Goal: Task Accomplishment & Management: Use online tool/utility

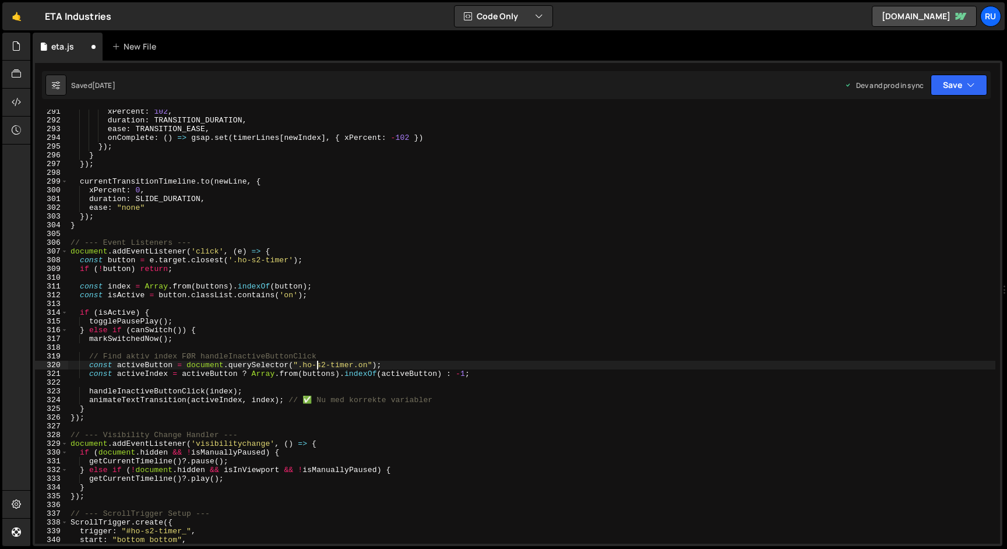
scroll to position [2536, 0]
click at [217, 228] on div "xPercent : 102 , duration : TRANSITION_DURATION , ease : TRANSITION_EASE , onCo…" at bounding box center [531, 332] width 927 height 451
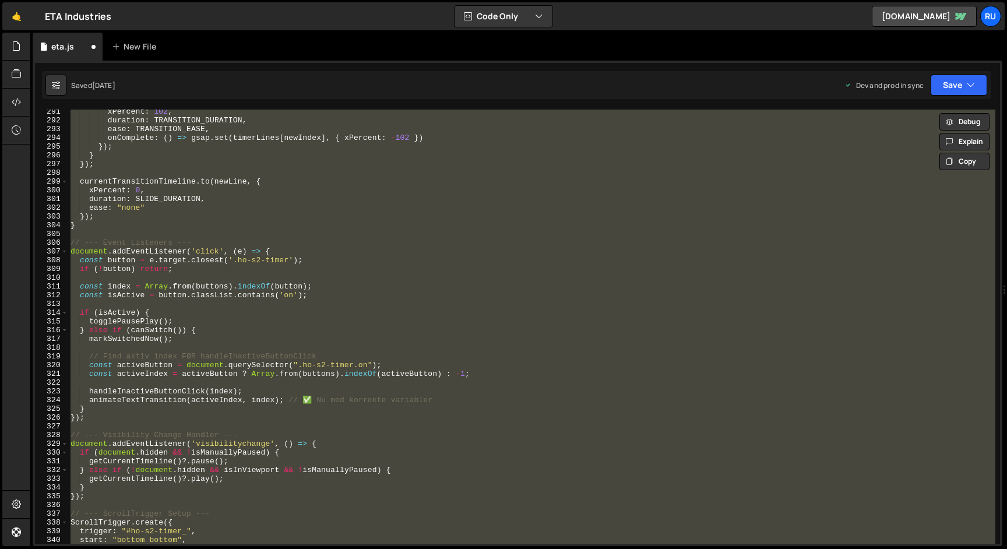
click at [352, 257] on div "xPercent : 102 , duration : TRANSITION_DURATION , ease : TRANSITION_EASE , onCo…" at bounding box center [531, 327] width 927 height 434
paste textarea
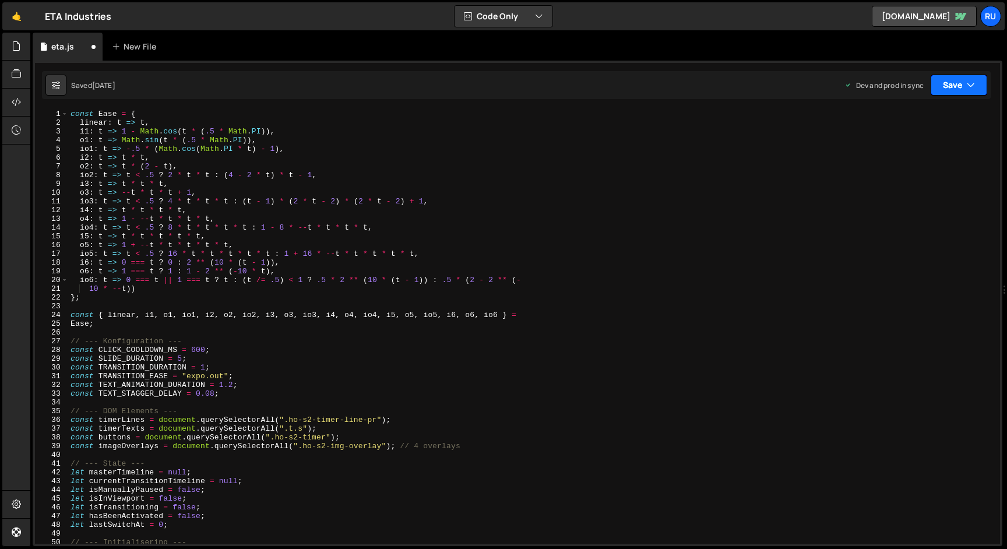
click at [951, 89] on button "Save" at bounding box center [958, 85] width 57 height 21
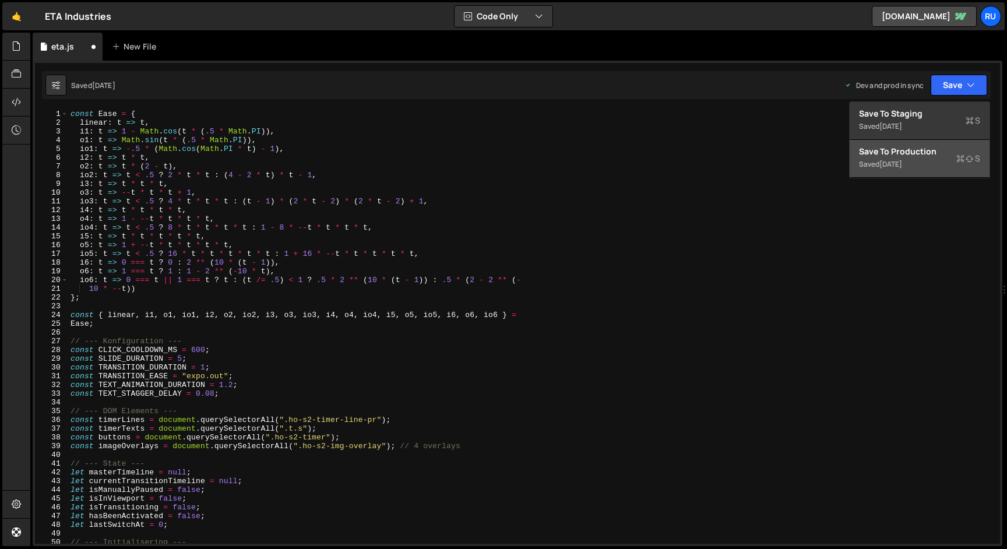
click at [902, 159] on div "1 day ago" at bounding box center [890, 164] width 23 height 10
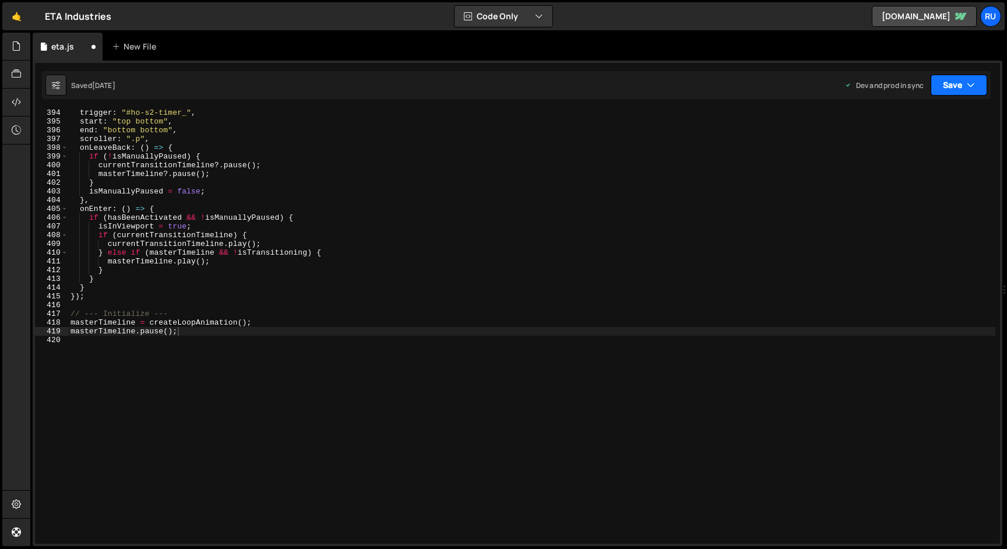
click at [951, 83] on button "Save" at bounding box center [958, 85] width 57 height 21
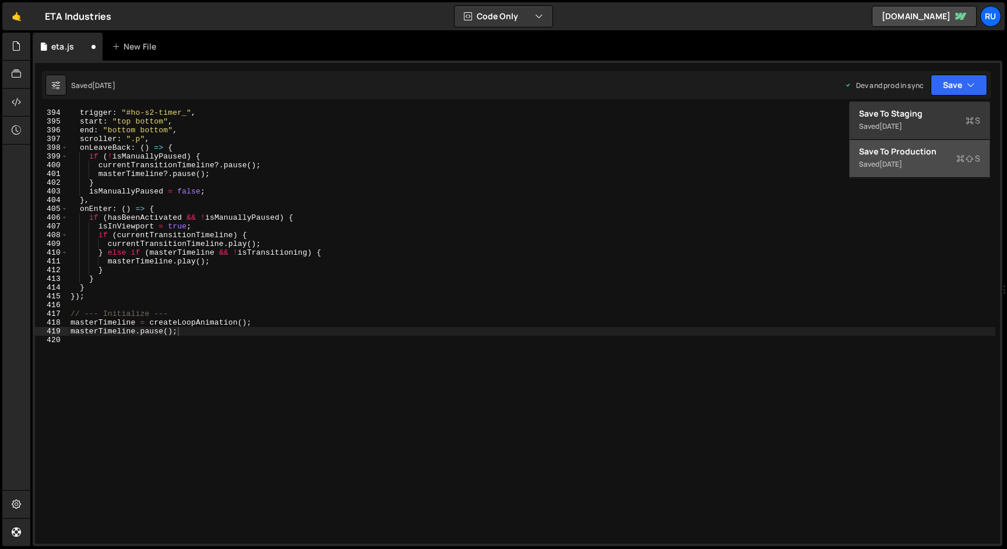
click at [912, 164] on div "Saved 1 day ago" at bounding box center [919, 164] width 121 height 14
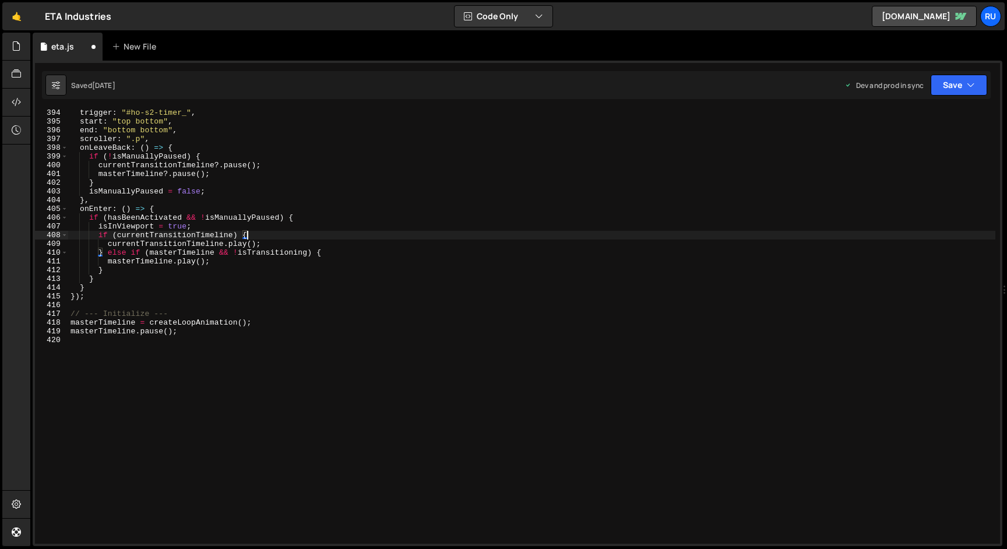
click at [482, 235] on div "trigger : "#ho-s2-timer_" , start : "top bottom" , end : "bottom bottom" , scro…" at bounding box center [531, 333] width 927 height 451
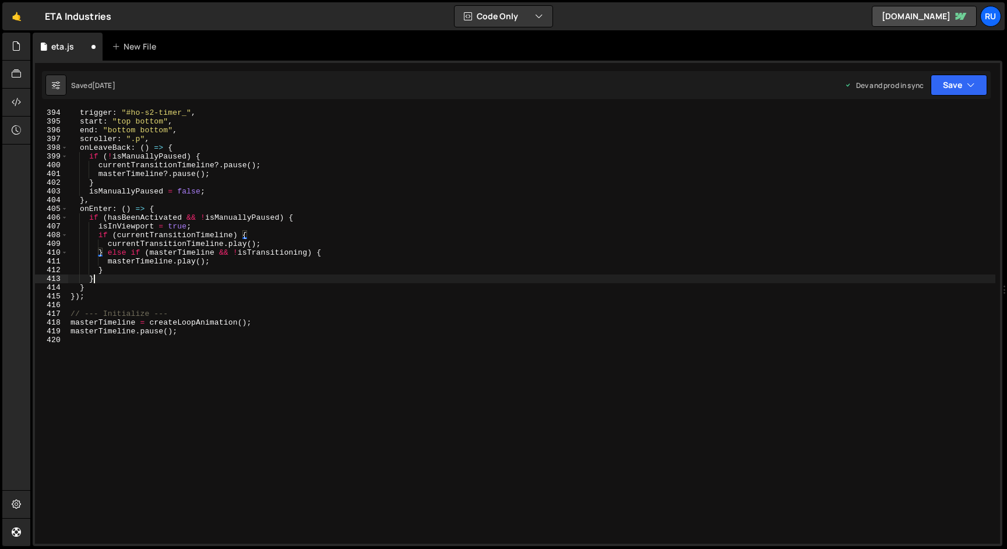
click at [437, 280] on div "trigger : "#ho-s2-timer_" , start : "top bottom" , end : "bottom bottom" , scro…" at bounding box center [531, 333] width 927 height 451
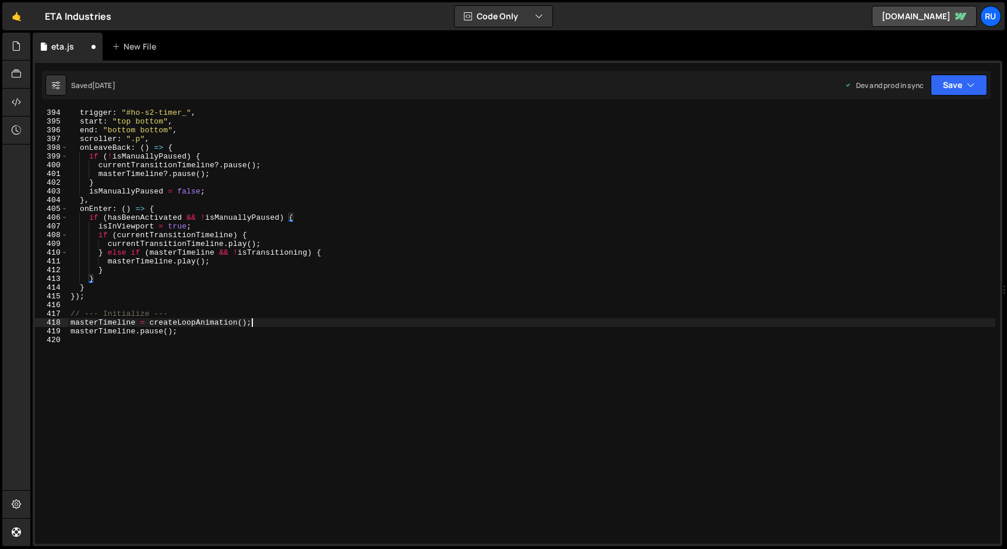
click at [342, 320] on div "trigger : "#ho-s2-timer_" , start : "top bottom" , end : "bottom bottom" , scro…" at bounding box center [531, 333] width 927 height 451
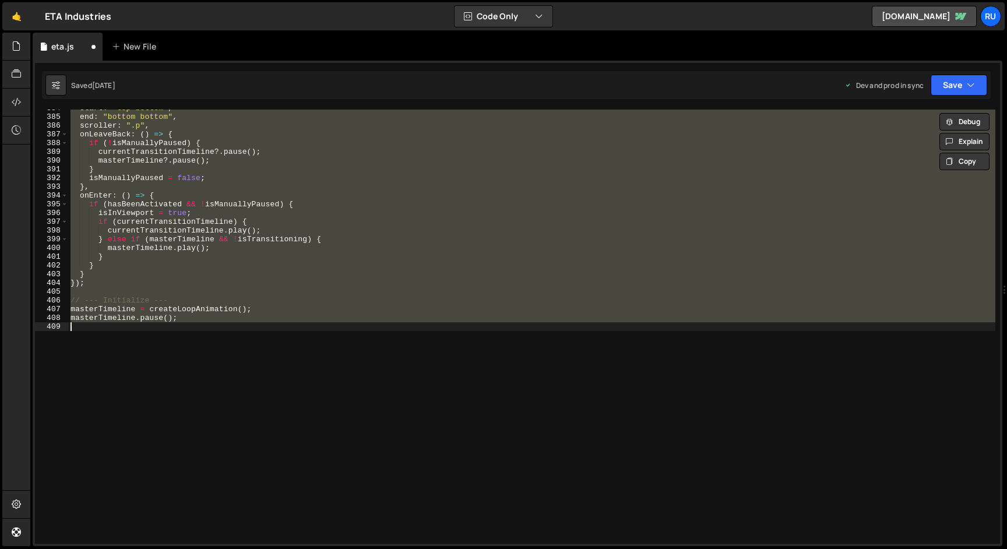
scroll to position [3353, 0]
paste textarea
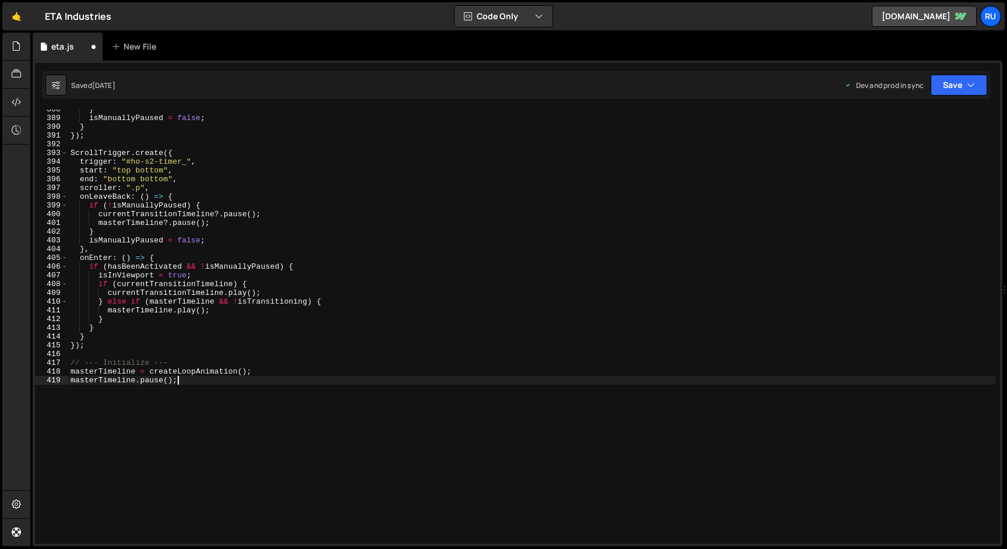
type textarea "masterTimeline.pause();"
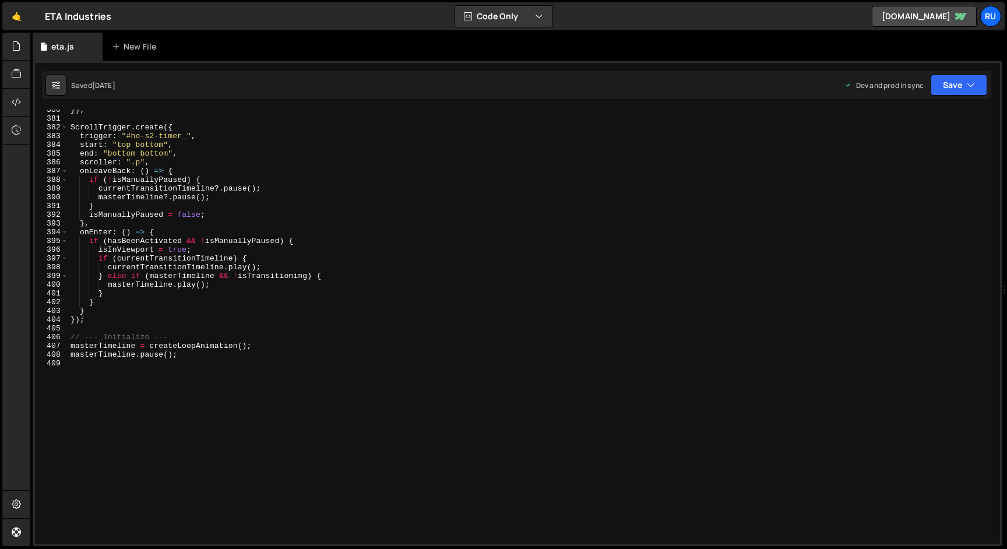
scroll to position [3353, 0]
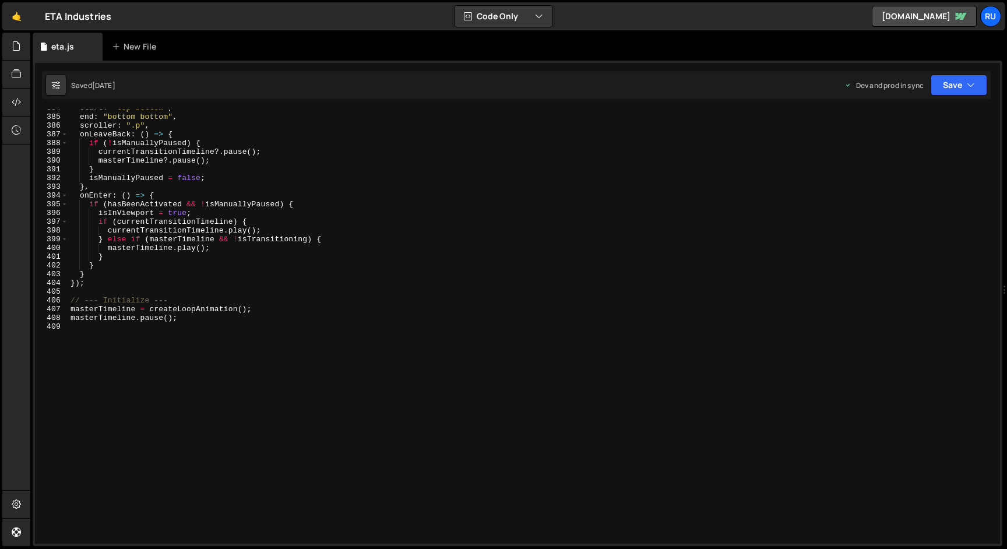
click at [311, 279] on div "start : "top bottom" , end : "bottom bottom" , scroller : ".p" , onLeaveBack : …" at bounding box center [531, 329] width 927 height 451
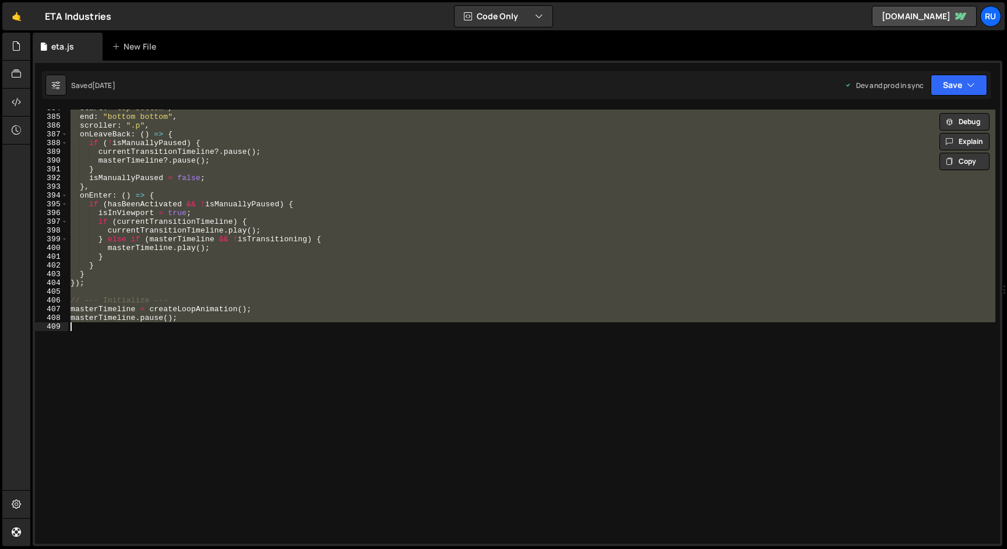
paste textarea
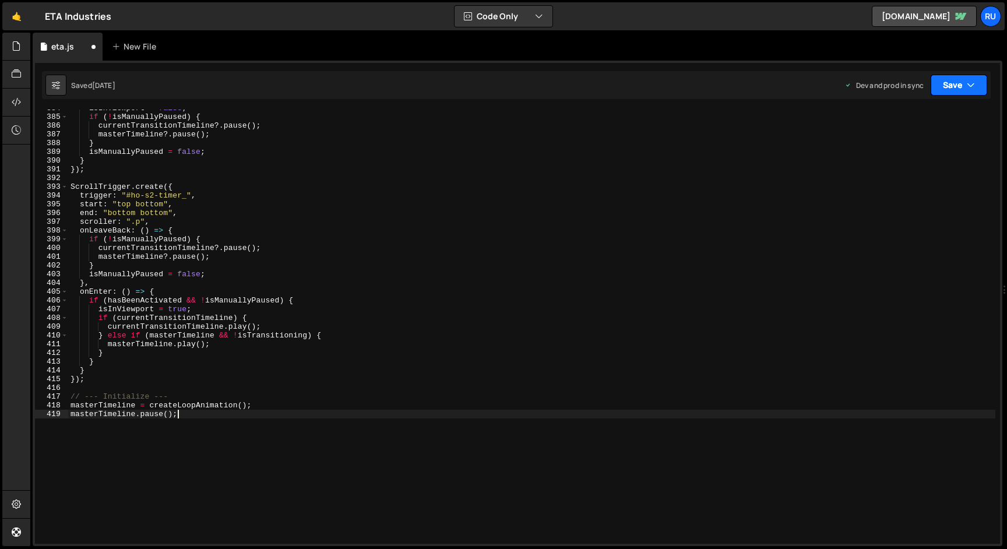
click at [950, 87] on button "Save" at bounding box center [958, 85] width 57 height 21
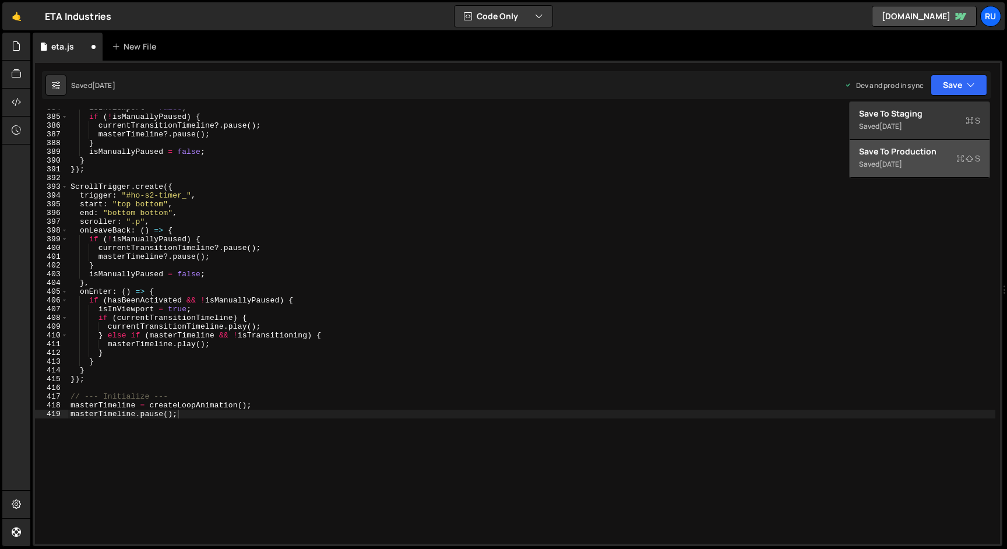
click at [918, 158] on div "Saved [DATE]" at bounding box center [919, 164] width 121 height 14
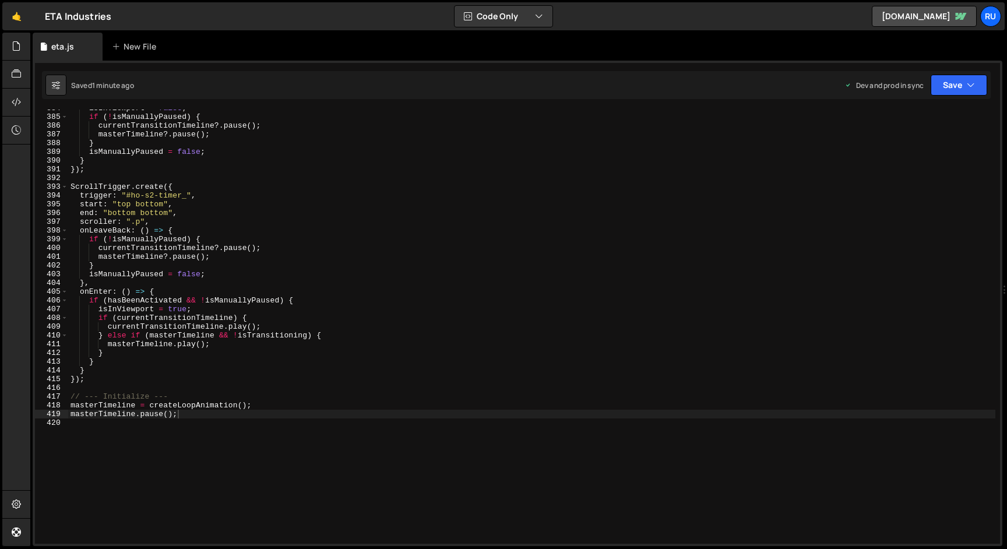
click at [288, 359] on div "isInViewport = false ; if ( ! isManuallyPaused ) { currentTransitionTimeline ?.…" at bounding box center [531, 329] width 927 height 451
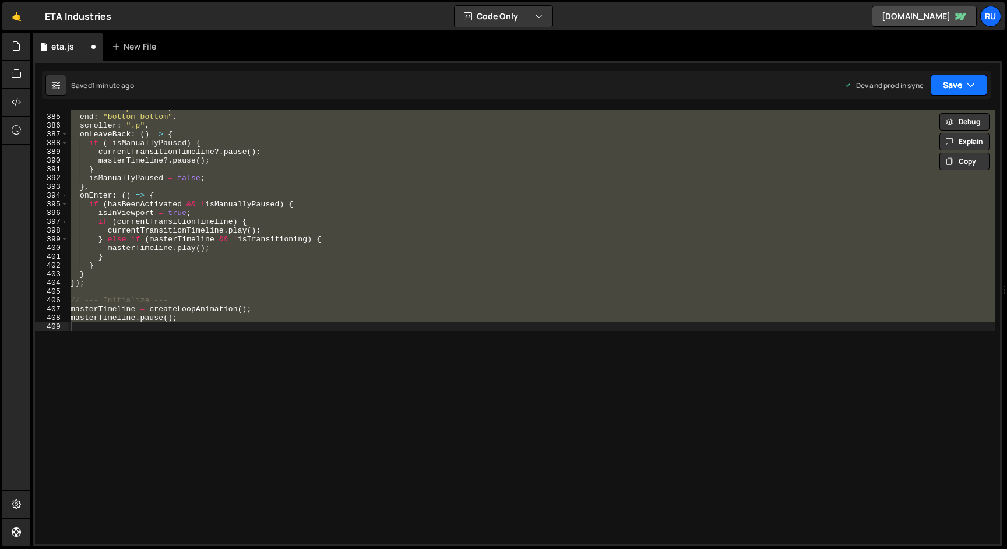
click at [966, 82] on icon "button" at bounding box center [970, 85] width 8 height 12
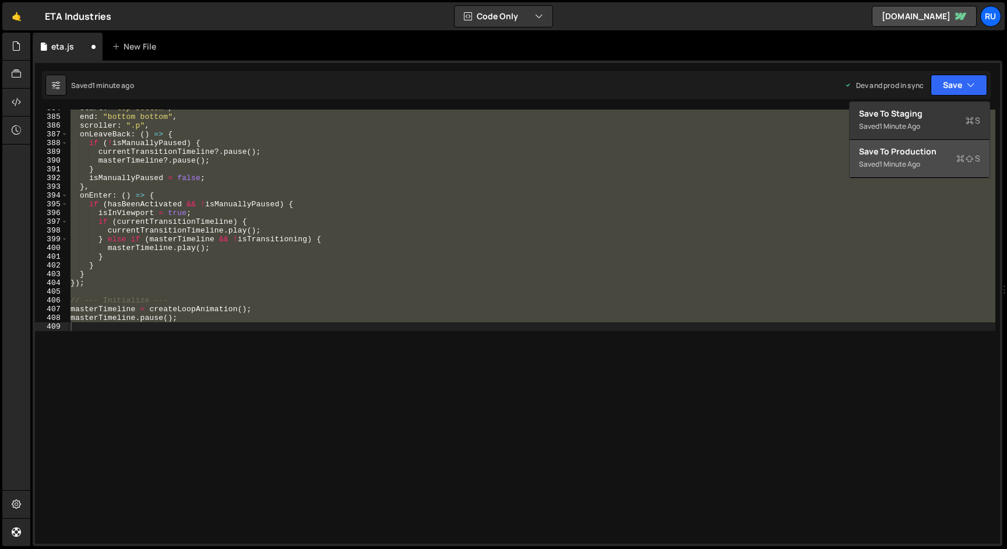
click at [919, 158] on div "Saved 1 minute ago" at bounding box center [919, 164] width 121 height 14
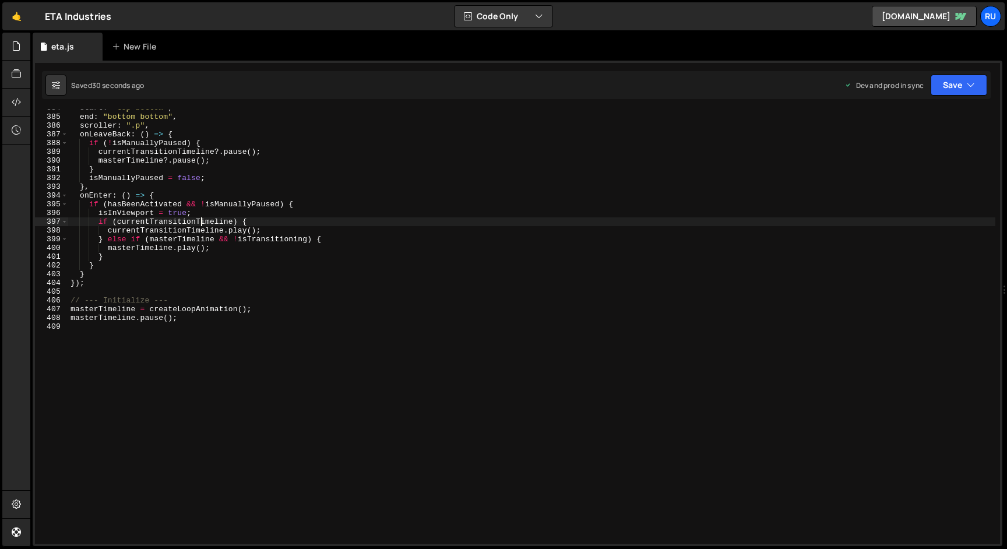
click at [201, 218] on div "start : "top bottom" , end : "bottom bottom" , scroller : ".p" , onLeaveBack : …" at bounding box center [531, 329] width 927 height 451
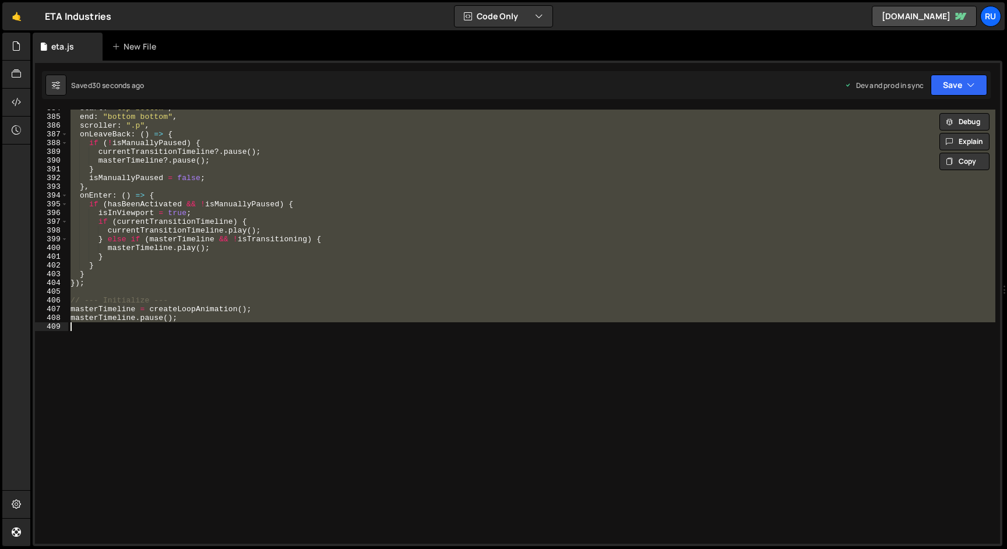
paste textarea
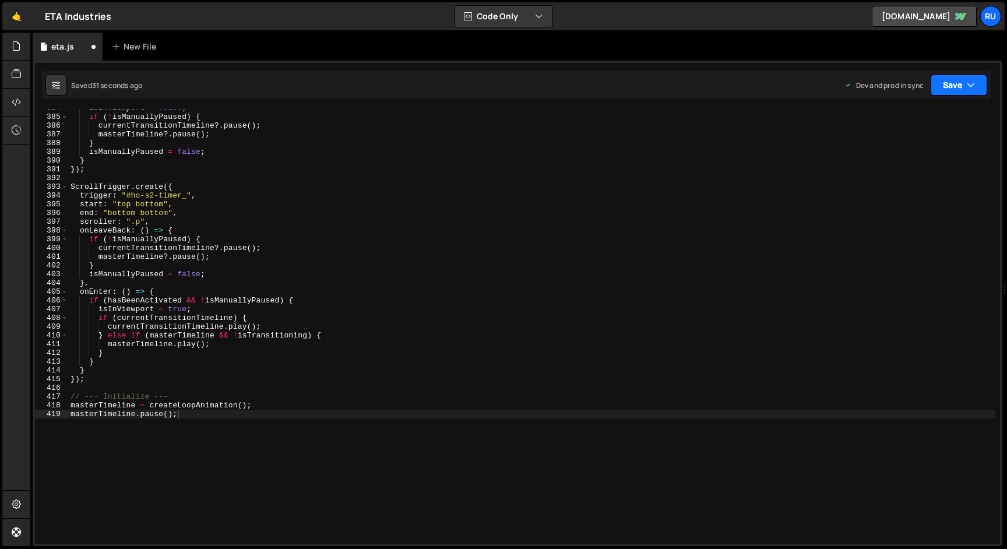
click at [967, 94] on button "Save" at bounding box center [958, 85] width 57 height 21
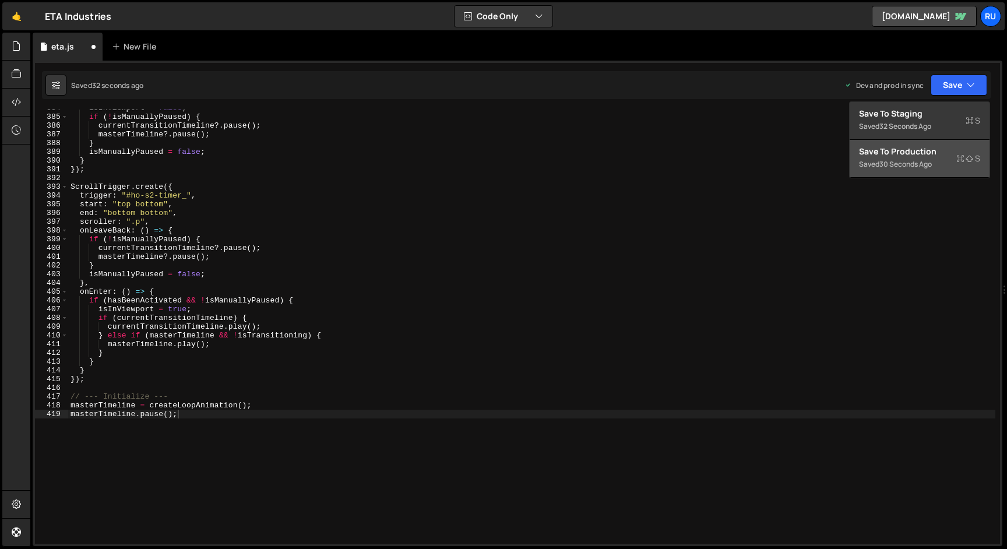
click at [934, 161] on div "Saved 30 seconds ago" at bounding box center [919, 164] width 121 height 14
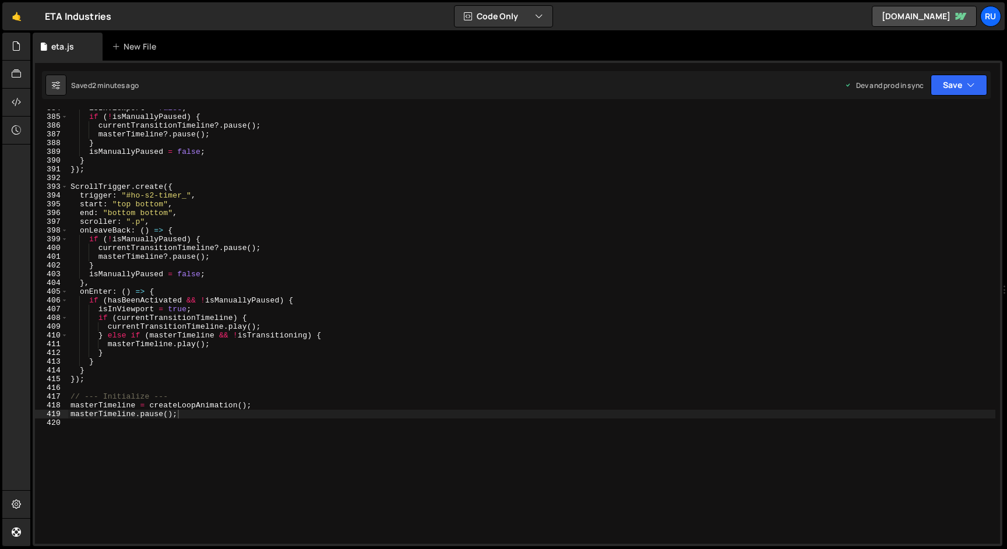
click at [266, 312] on div "isInViewport = false ; if ( ! isManuallyPaused ) { currentTransitionTimeline ?.…" at bounding box center [531, 329] width 927 height 451
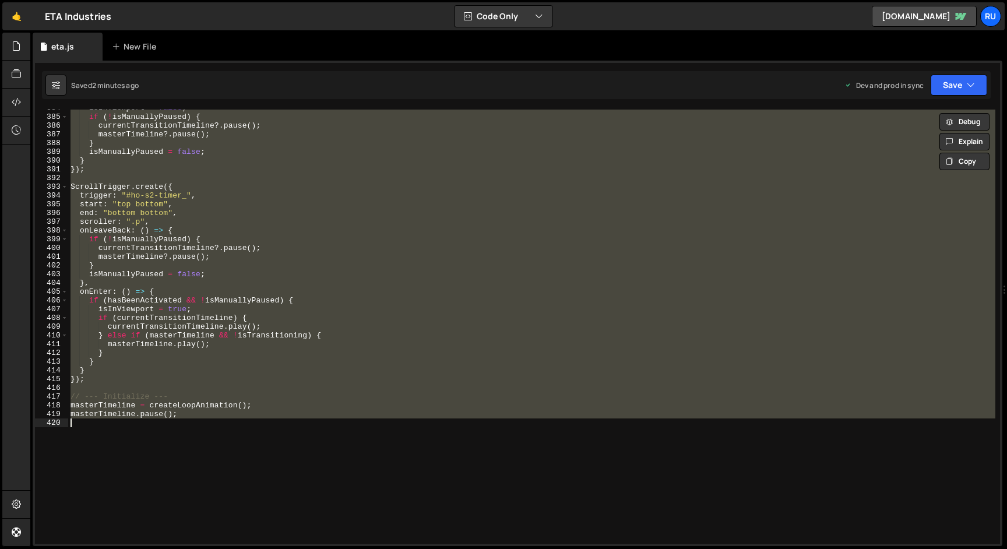
paste textarea
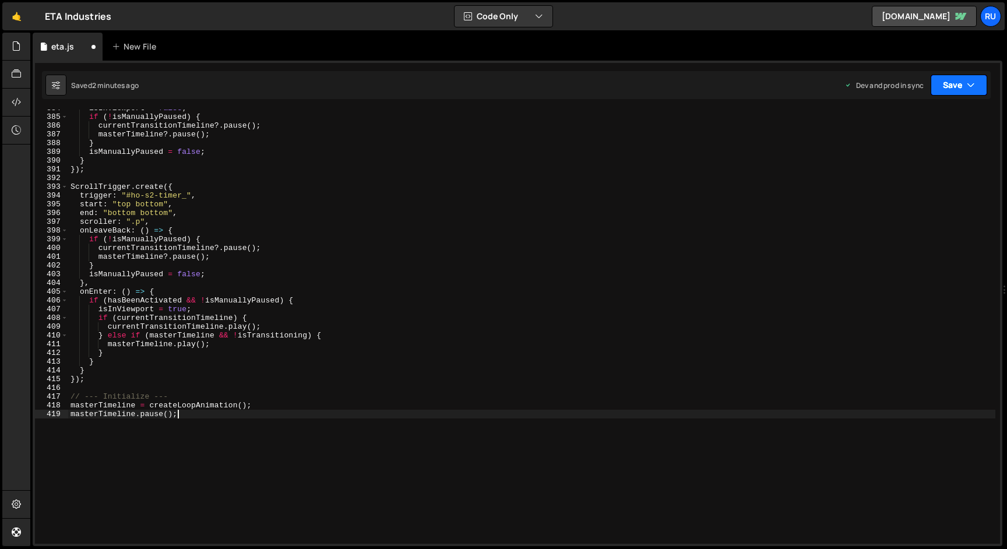
click at [957, 86] on button "Save" at bounding box center [958, 85] width 57 height 21
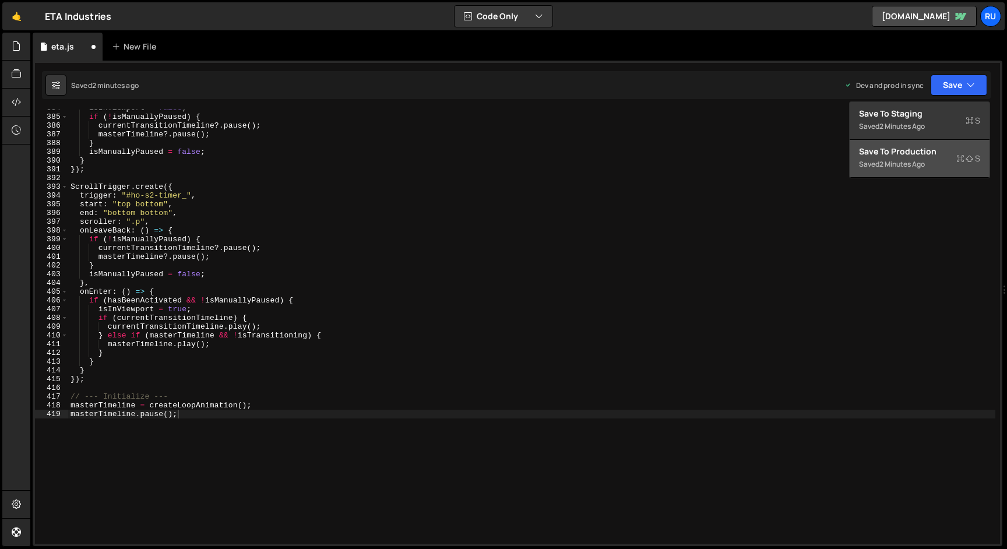
click at [918, 160] on div "2 minutes ago" at bounding box center [901, 164] width 45 height 10
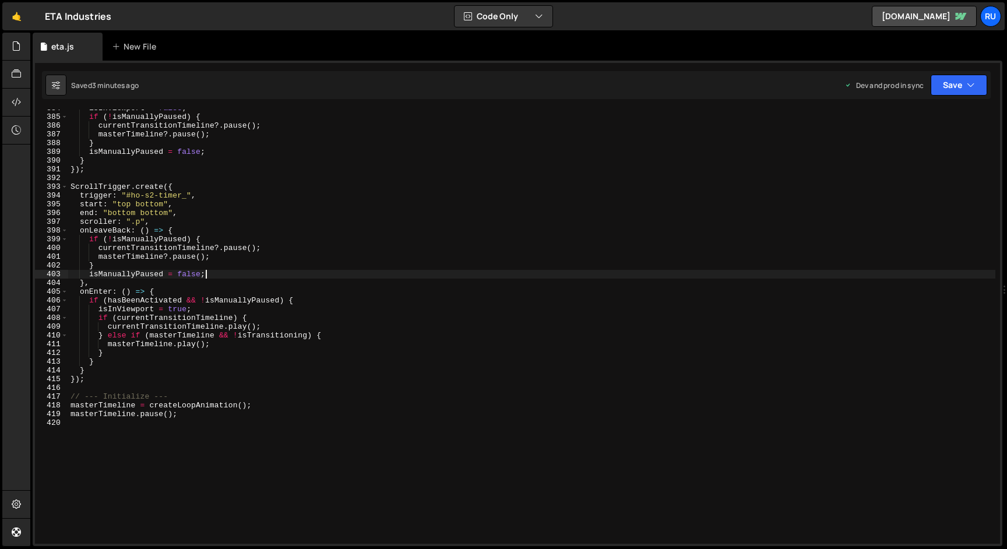
click at [362, 278] on div "isInViewport = false ; if ( ! isManuallyPaused ) { currentTransitionTimeline ?.…" at bounding box center [531, 329] width 927 height 451
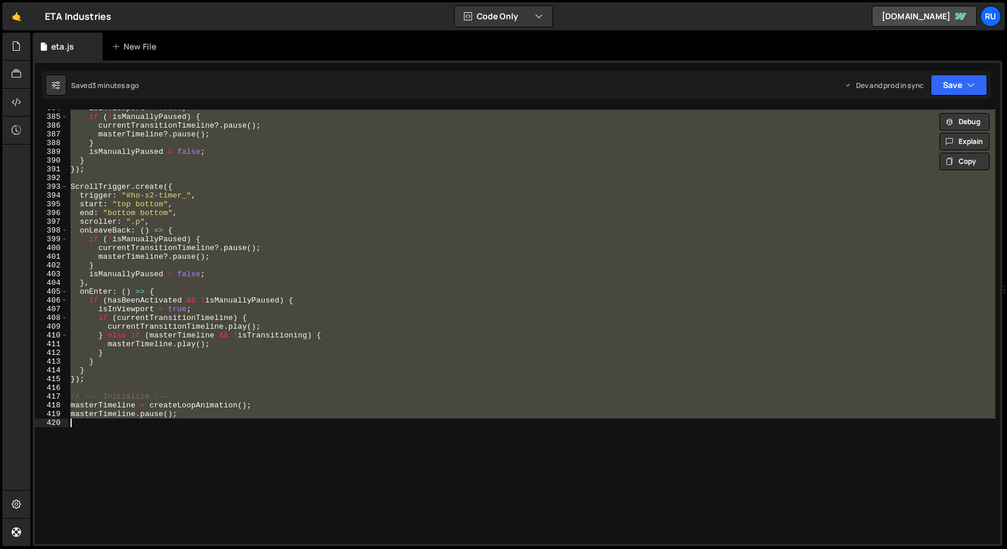
paste textarea
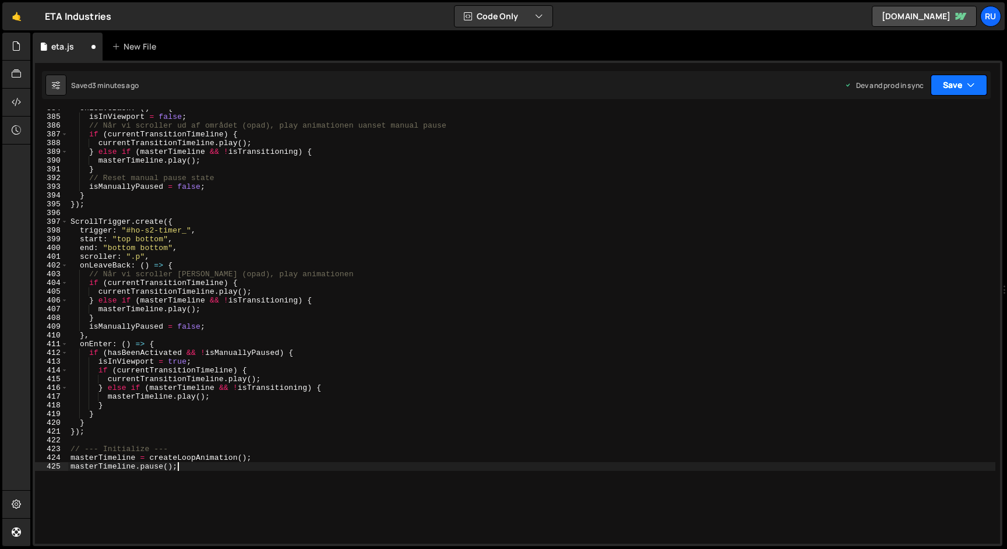
click at [955, 85] on button "Save" at bounding box center [958, 85] width 57 height 21
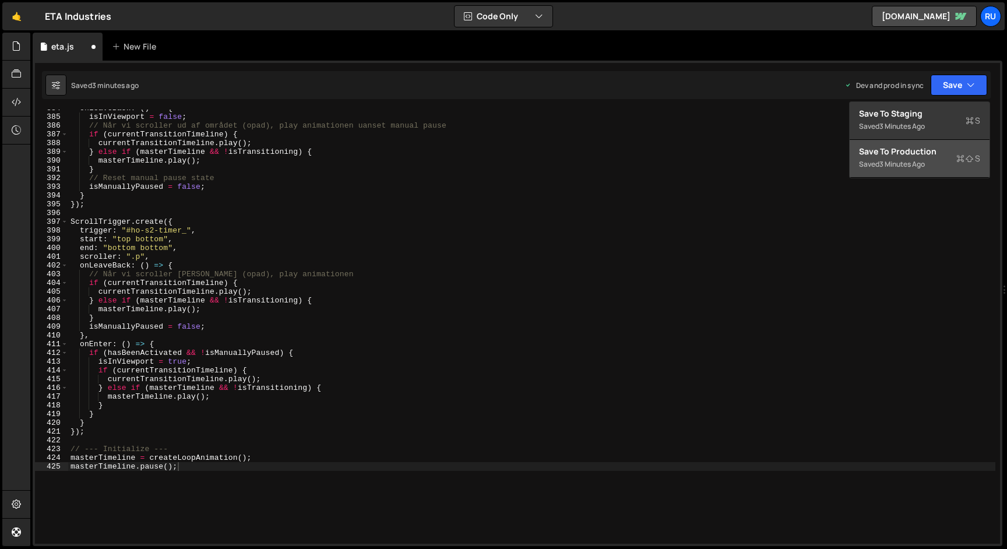
click at [934, 161] on div "Saved 3 minutes ago" at bounding box center [919, 164] width 121 height 14
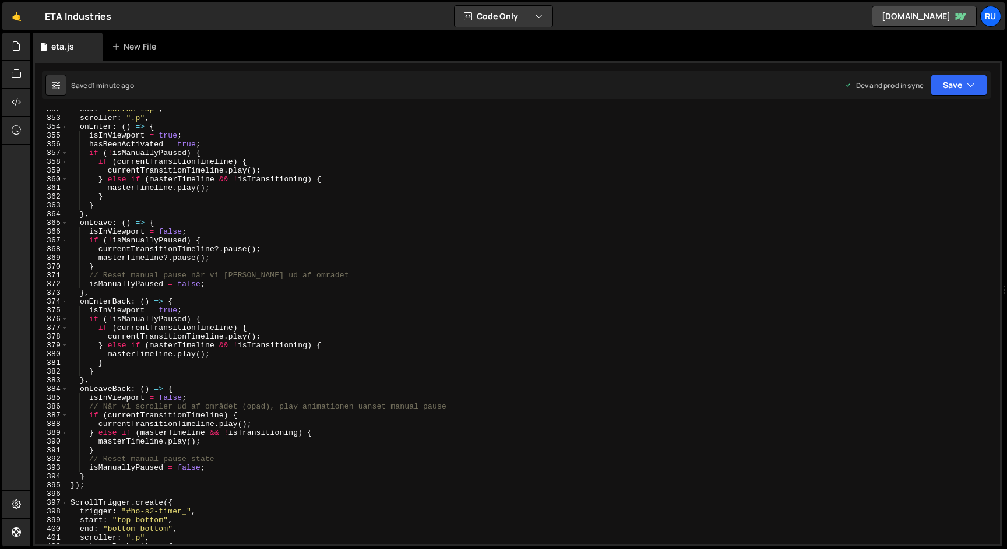
scroll to position [3017, 0]
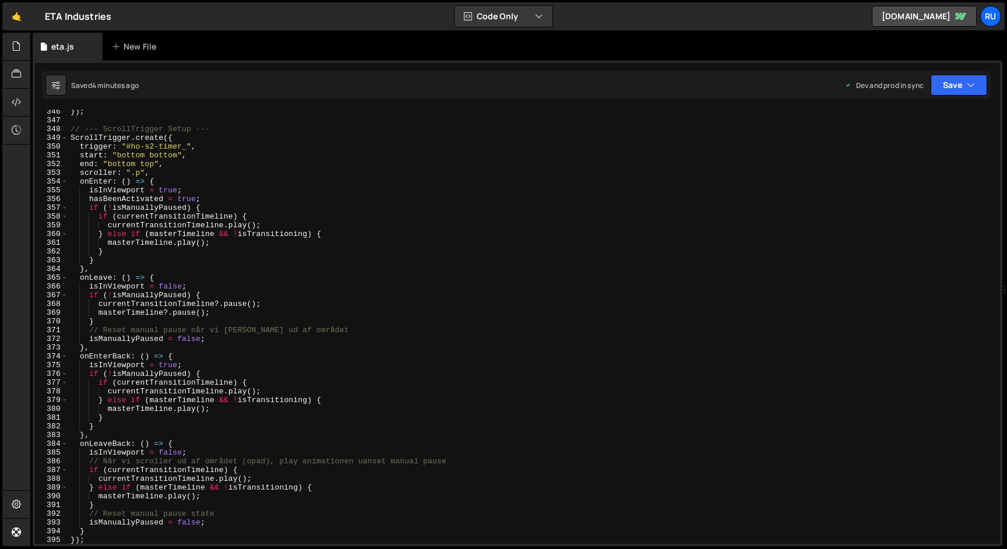
click at [254, 230] on div "}) ; // --- ScrollTrigger Setup --- ScrollTrigger . create ({ trigger : "#ho-s2…" at bounding box center [531, 332] width 927 height 451
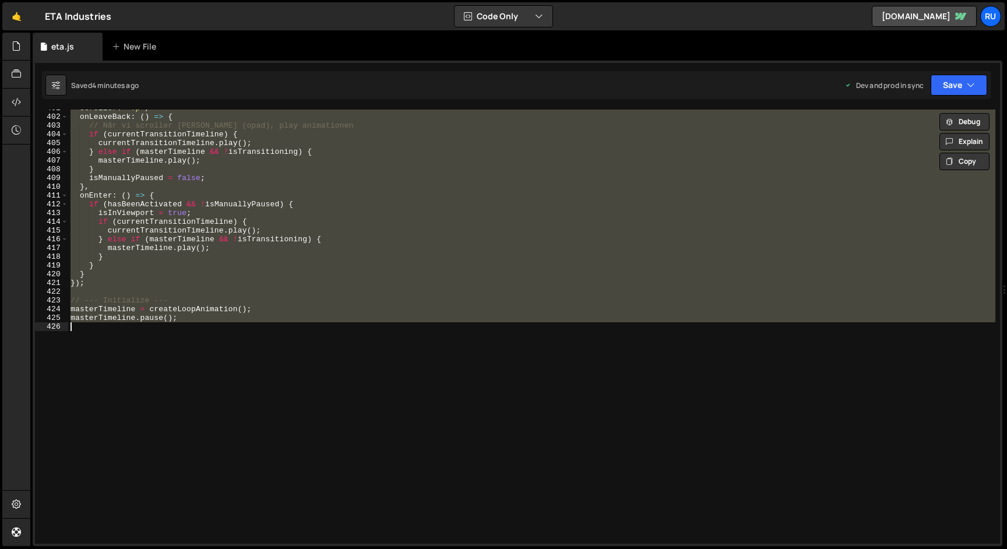
paste textarea
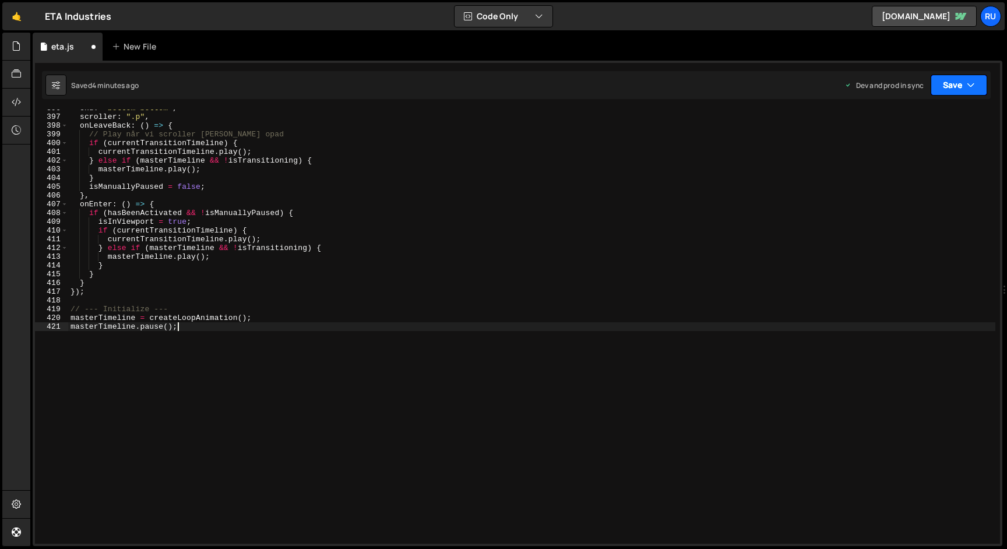
click at [947, 82] on button "Save" at bounding box center [958, 85] width 57 height 21
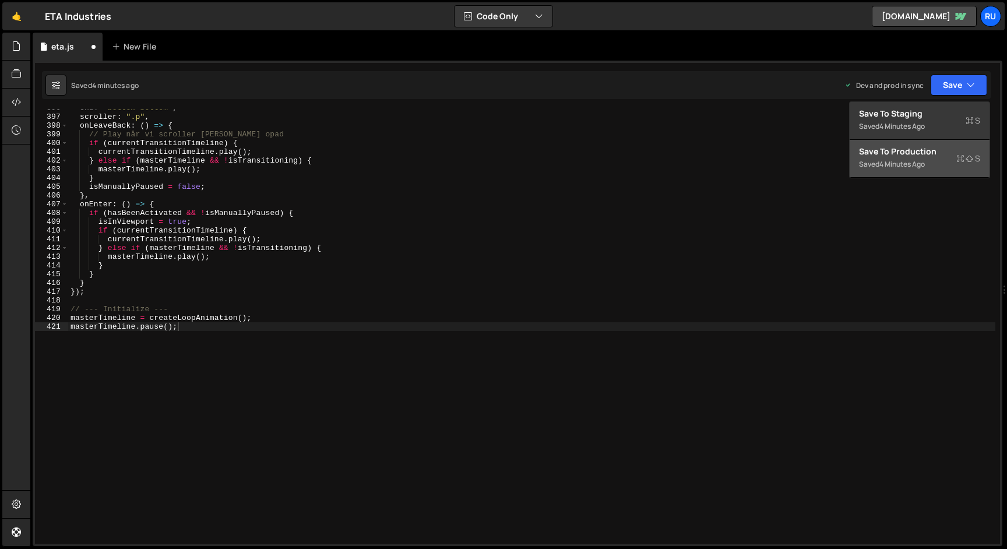
click at [899, 170] on div "Saved 4 minutes ago" at bounding box center [919, 164] width 121 height 14
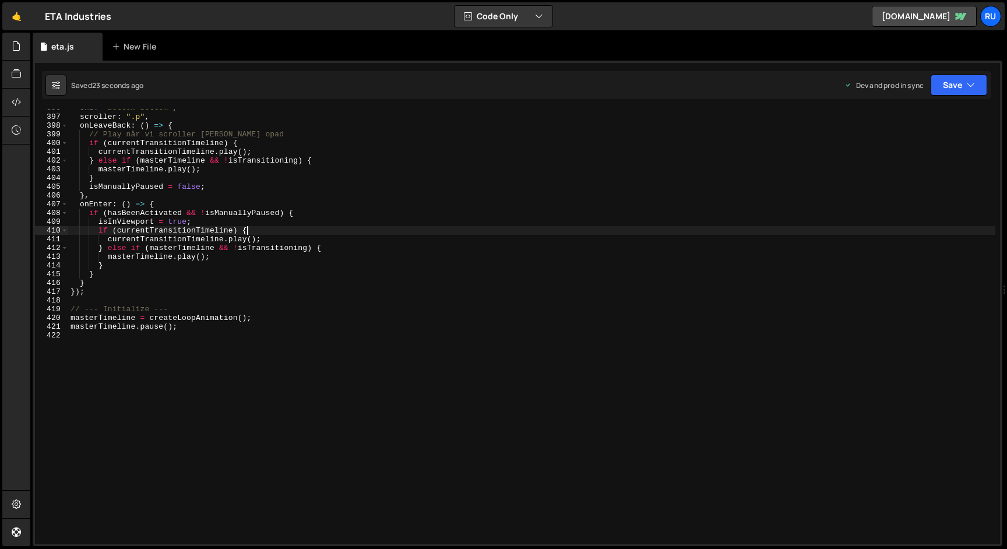
click at [263, 231] on div "end : "bottom bottom" , scroller : ".p" , onLeaveBack : ( ) => { // Play når vi…" at bounding box center [531, 329] width 927 height 451
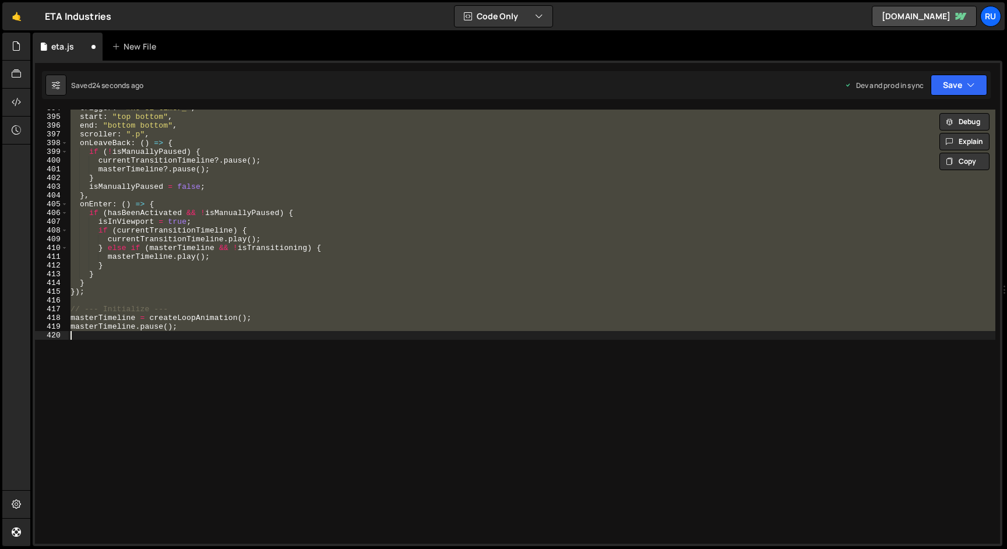
scroll to position [3353, 0]
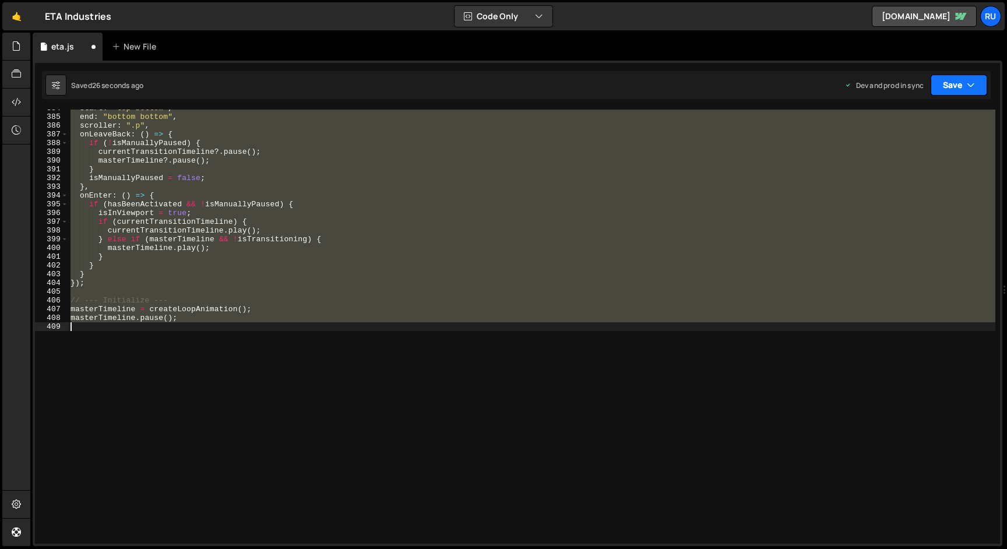
click at [968, 91] on button "Save" at bounding box center [958, 85] width 57 height 21
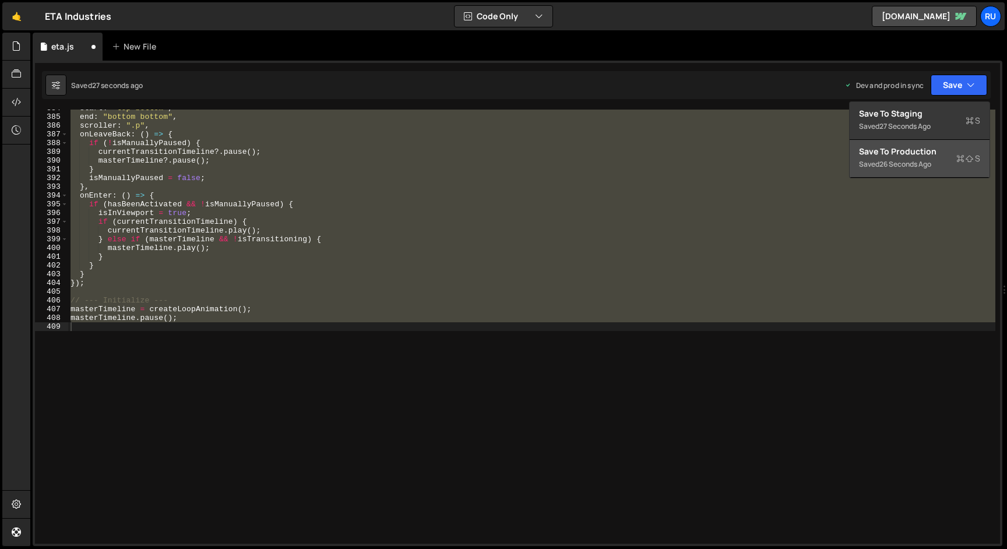
click at [929, 165] on div "26 seconds ago" at bounding box center [905, 164] width 52 height 10
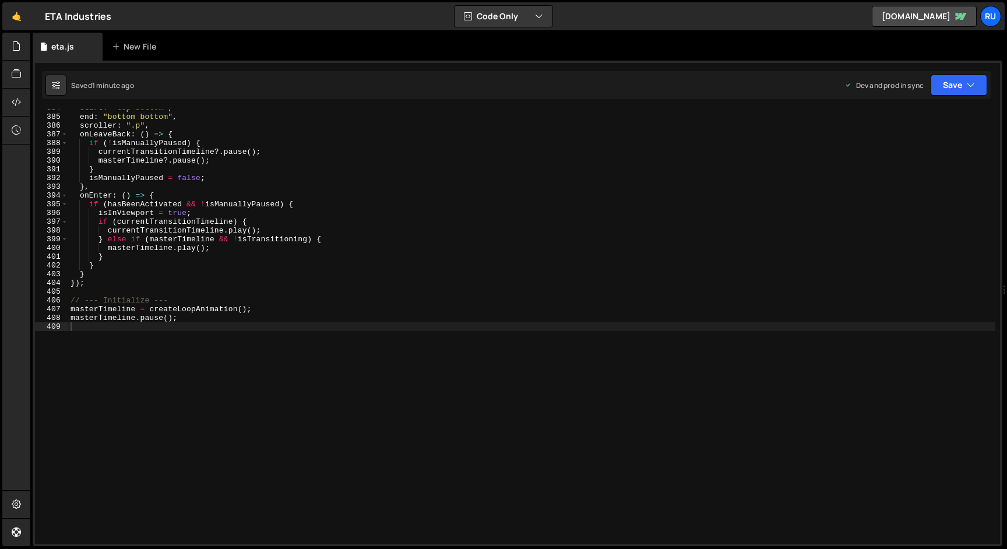
click at [280, 231] on div "start : "top bottom" , end : "bottom bottom" , scroller : ".p" , onLeaveBack : …" at bounding box center [531, 329] width 927 height 451
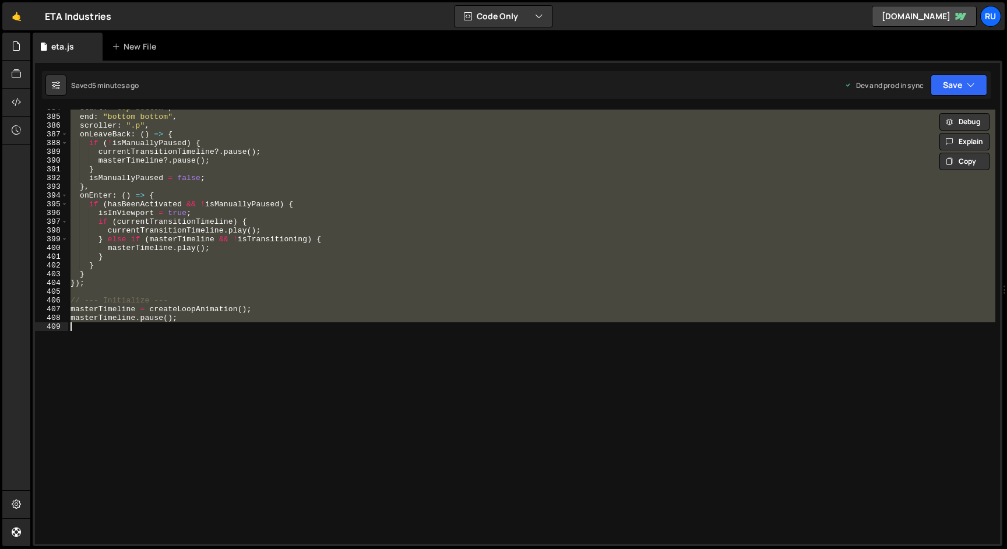
click at [334, 185] on div "start : "top bottom" , end : "bottom bottom" , scroller : ".p" , onLeaveBack : …" at bounding box center [531, 327] width 927 height 434
paste textarea
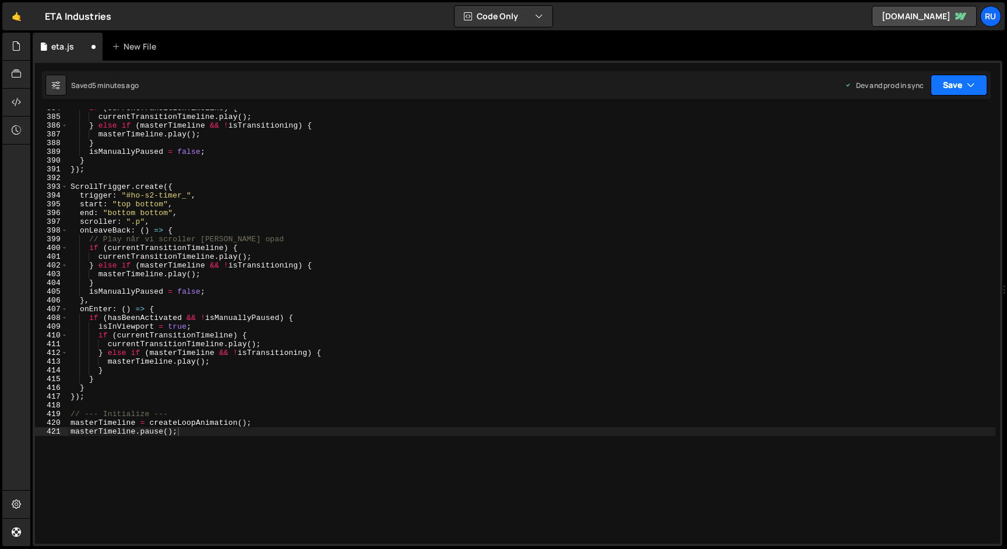
click at [964, 86] on button "Save" at bounding box center [958, 85] width 57 height 21
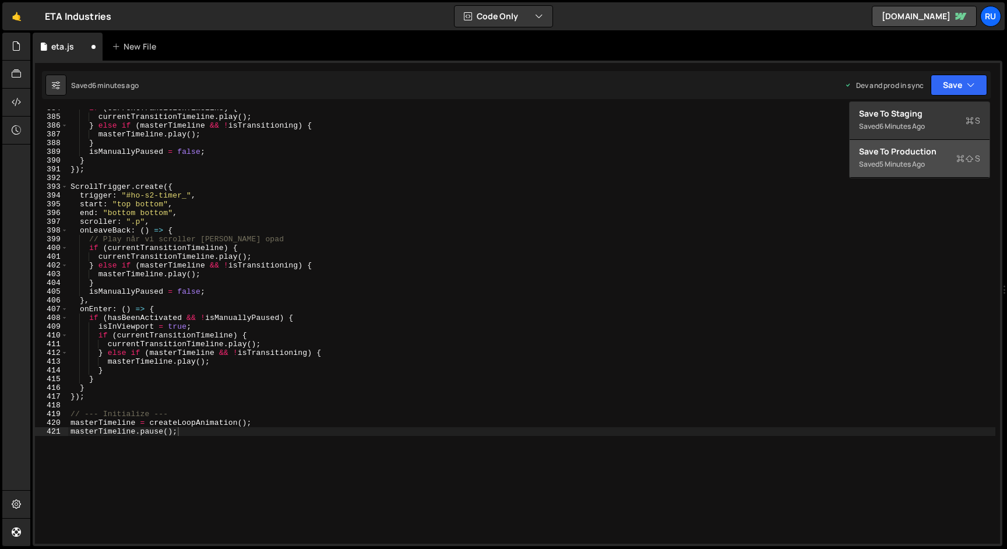
click at [931, 167] on div "Saved 5 minutes ago" at bounding box center [919, 164] width 121 height 14
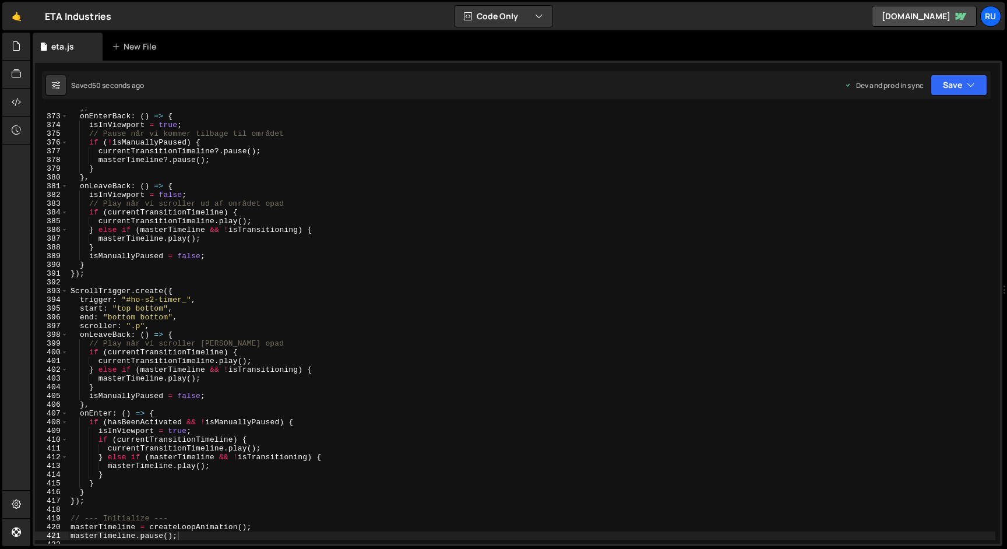
scroll to position [3249, 0]
click at [188, 293] on div "} , onEnterBack : ( ) => { isInViewport = true ; // Pause når vi kommer tilbage…" at bounding box center [531, 328] width 927 height 451
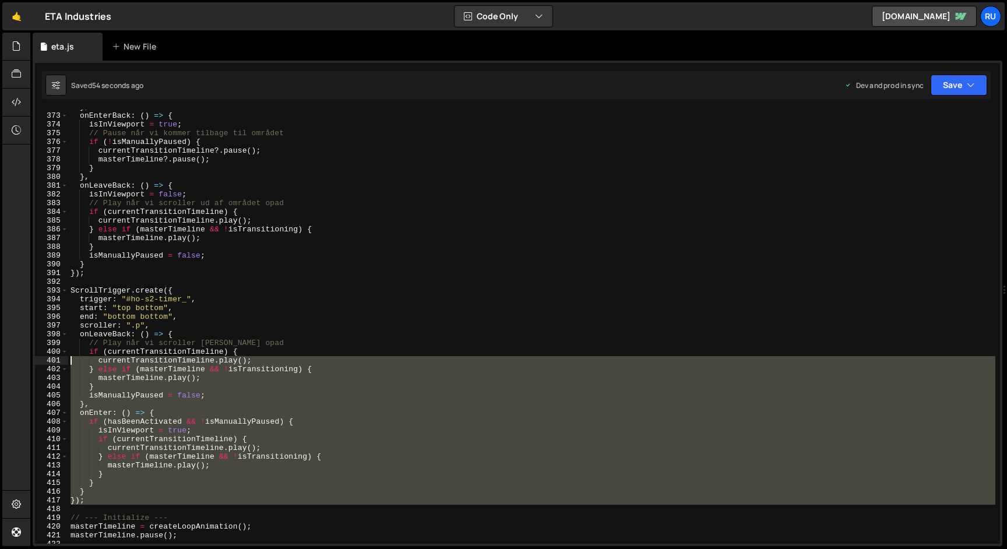
drag, startPoint x: 94, startPoint y: 504, endPoint x: 51, endPoint y: 357, distance: 153.7
click at [51, 357] on div "ScrollTrigger.create({ 372 373 374 375 376 377 378 379 380 381 382 383 384 385 …" at bounding box center [517, 327] width 965 height 434
click at [269, 381] on div "} , onEnterBack : ( ) => { isInViewport = true ; // Pause når vi kommer tilbage…" at bounding box center [531, 327] width 927 height 434
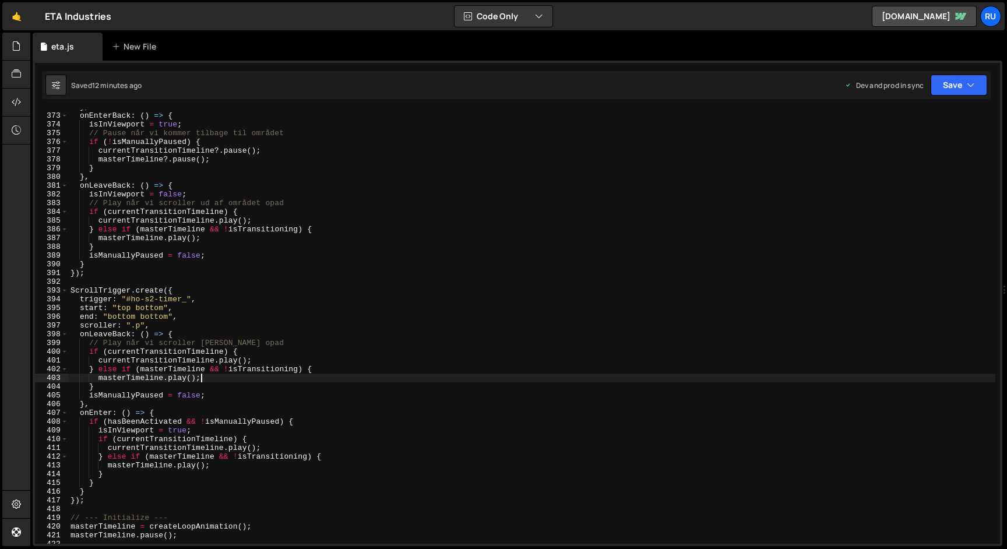
click at [239, 238] on div "} , onEnterBack : ( ) => { isInViewport = true ; // Pause når vi kommer tilbage…" at bounding box center [531, 328] width 927 height 451
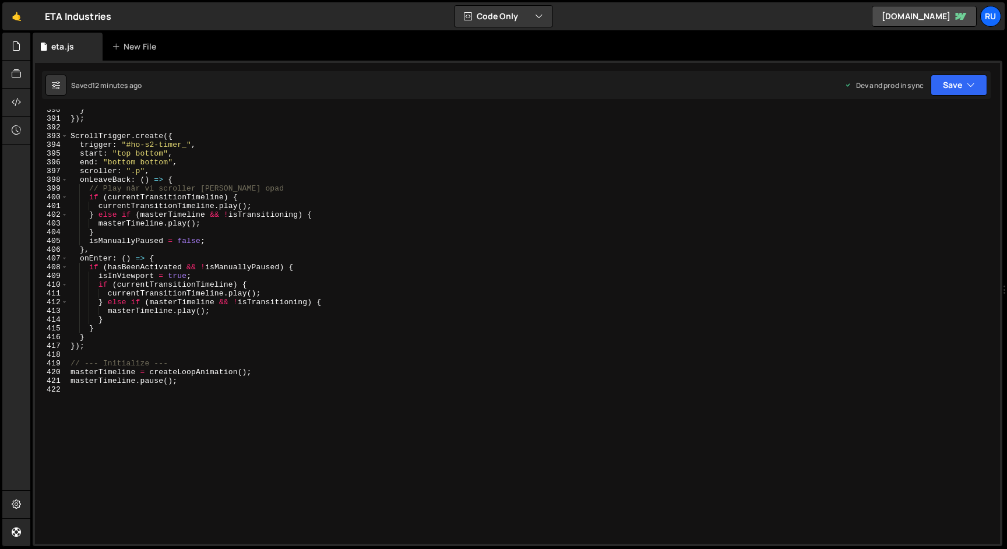
scroll to position [3410, 0]
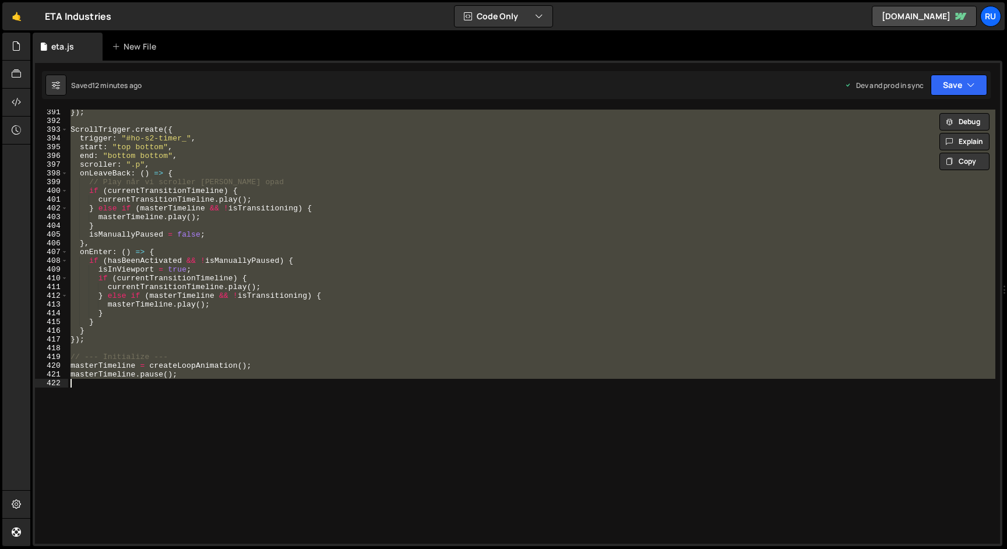
paste textarea
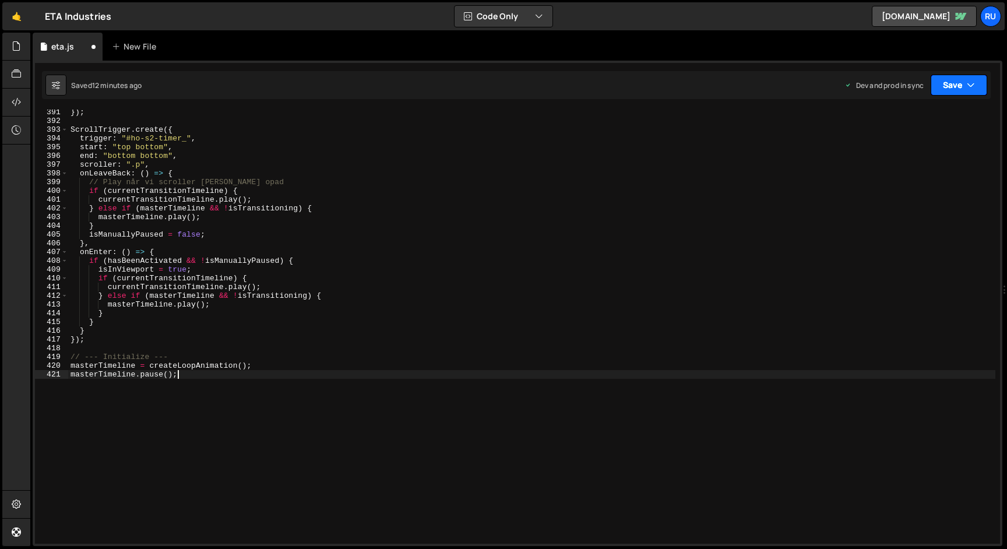
click at [957, 86] on button "Save" at bounding box center [958, 85] width 57 height 21
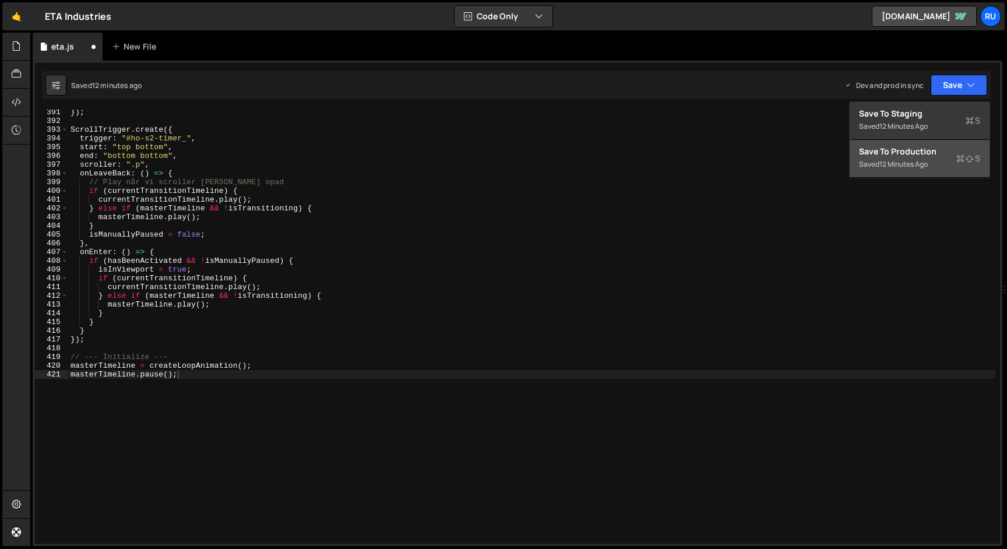
click at [913, 164] on div "12 minutes ago" at bounding box center [903, 164] width 48 height 10
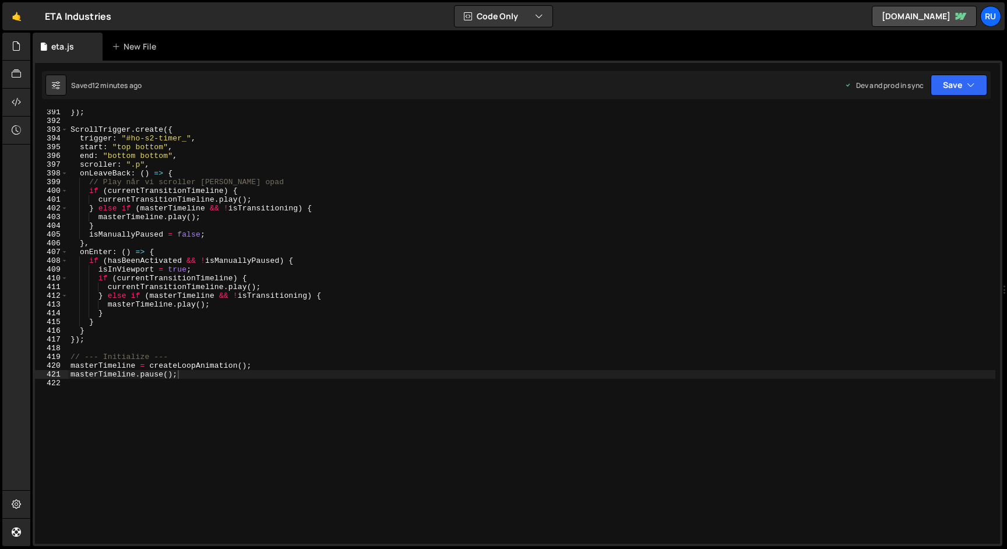
click at [244, 249] on div "}) ; ScrollTrigger . create ({ trigger : "#ho-s2-timer_" , start : "top bottom"…" at bounding box center [531, 333] width 927 height 451
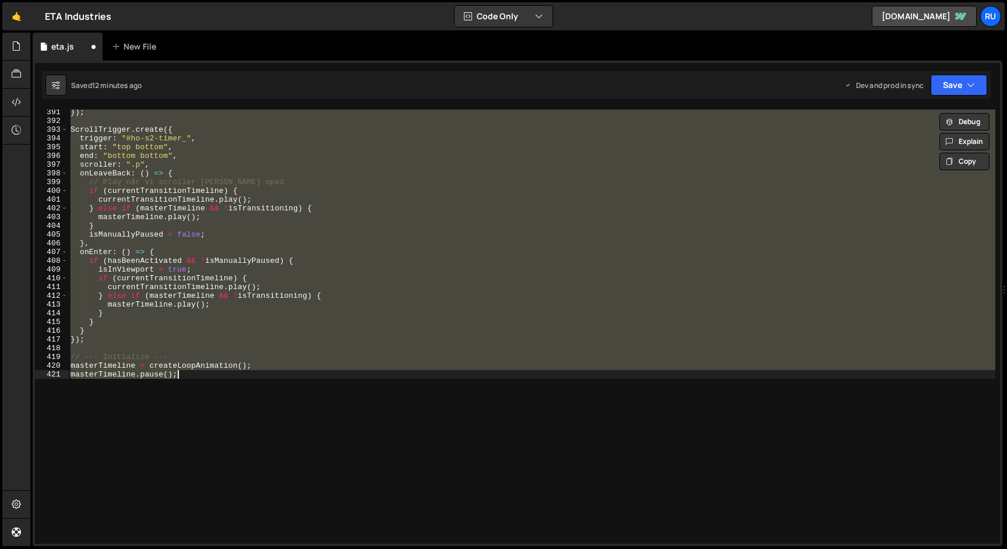
scroll to position [3353, 0]
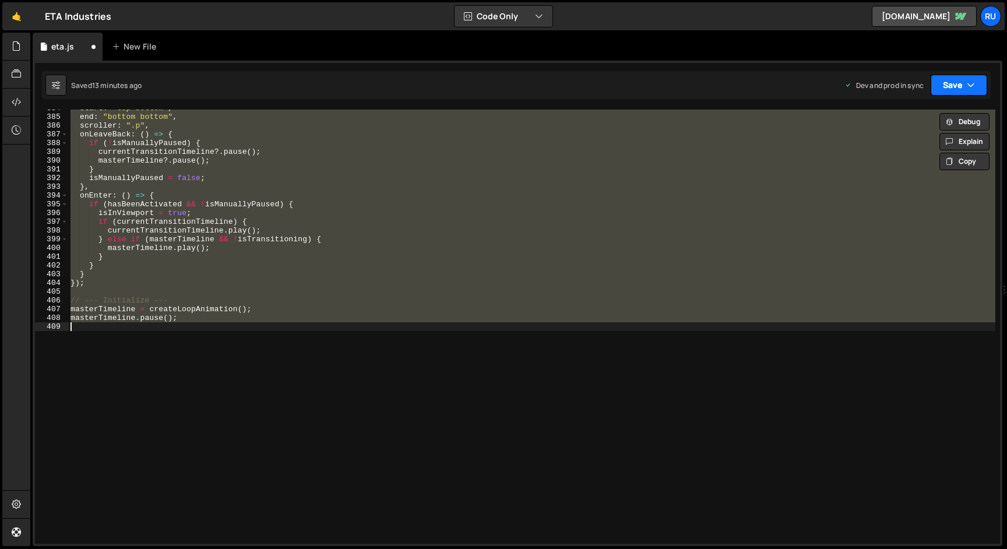
click at [958, 83] on button "Save" at bounding box center [958, 85] width 57 height 21
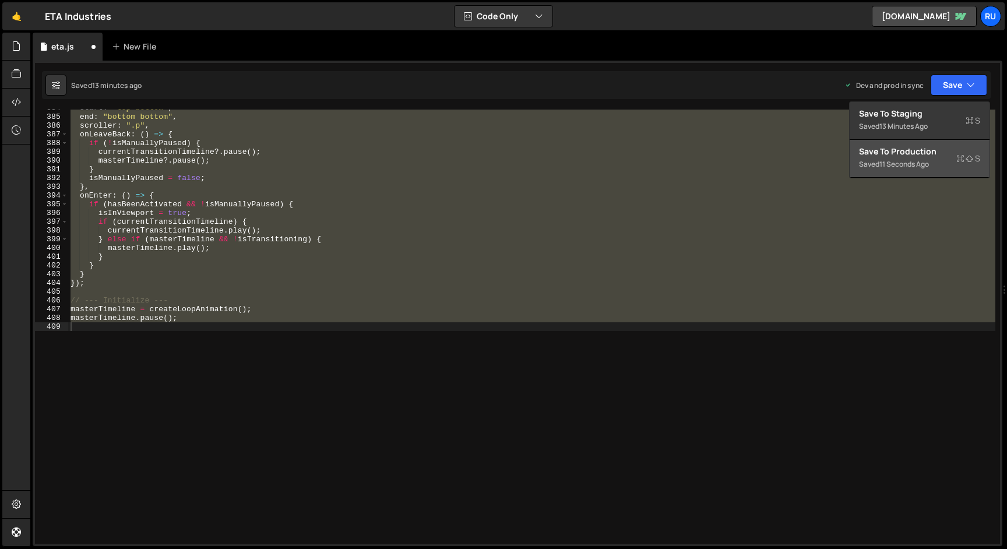
click at [919, 156] on div "Save to Production S" at bounding box center [919, 152] width 121 height 12
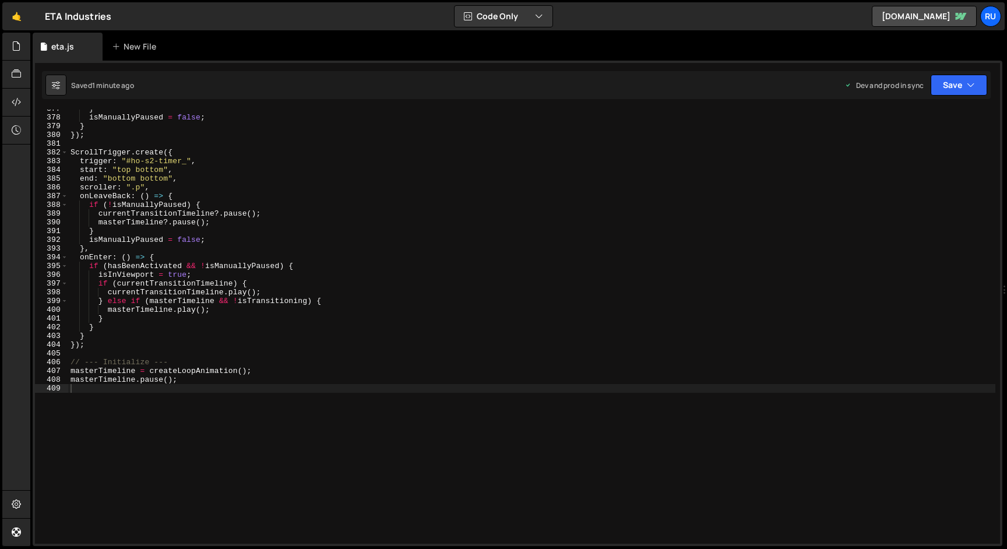
scroll to position [3265, 0]
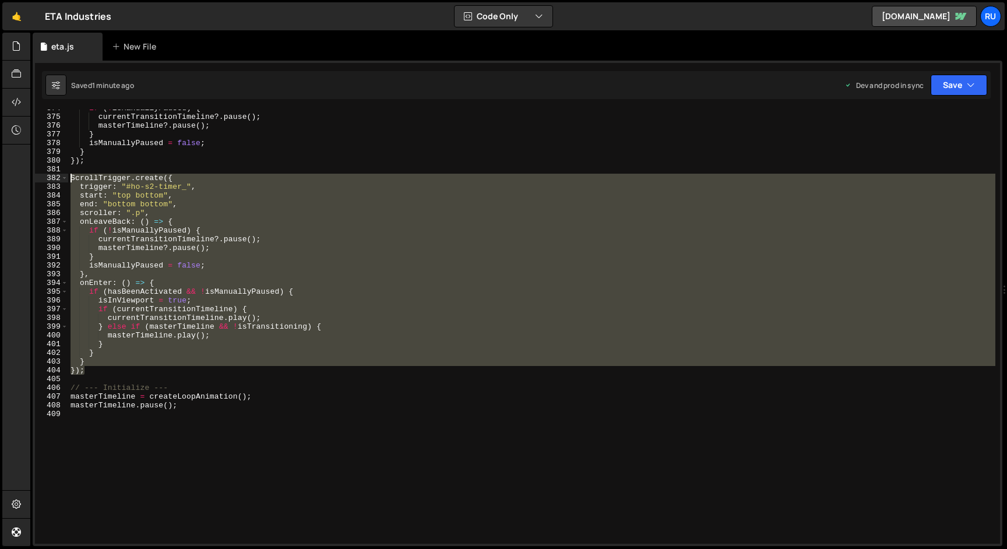
drag, startPoint x: 87, startPoint y: 370, endPoint x: 38, endPoint y: 182, distance: 194.6
click at [38, 182] on div "}); 374 375 376 377 378 379 380 381 382 383 384 385 386 387 388 389 390 391 392…" at bounding box center [517, 327] width 965 height 434
type textarea "ScrollTrigger.create({ trigger: "#ho-s2-timer_","
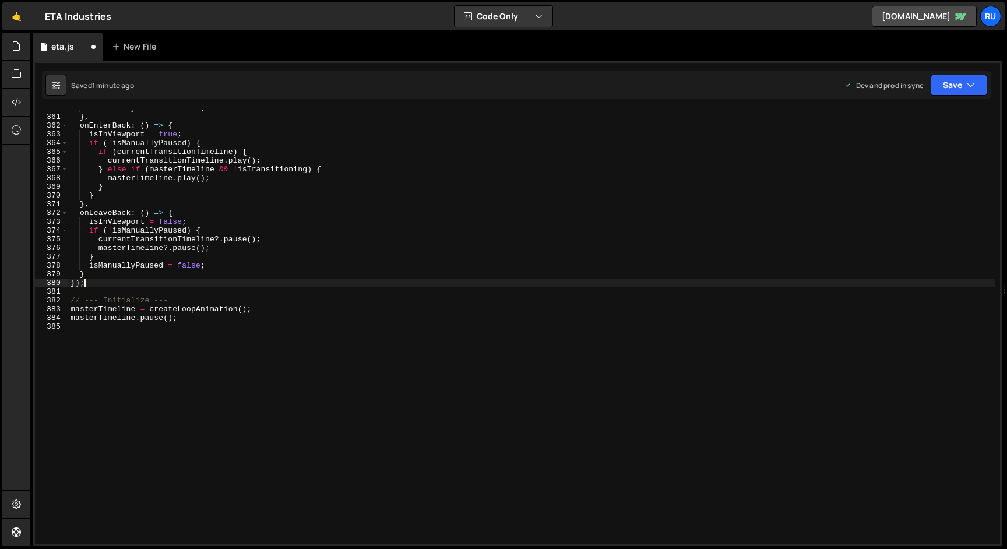
scroll to position [3143, 0]
click at [965, 85] on button "Save" at bounding box center [958, 85] width 57 height 21
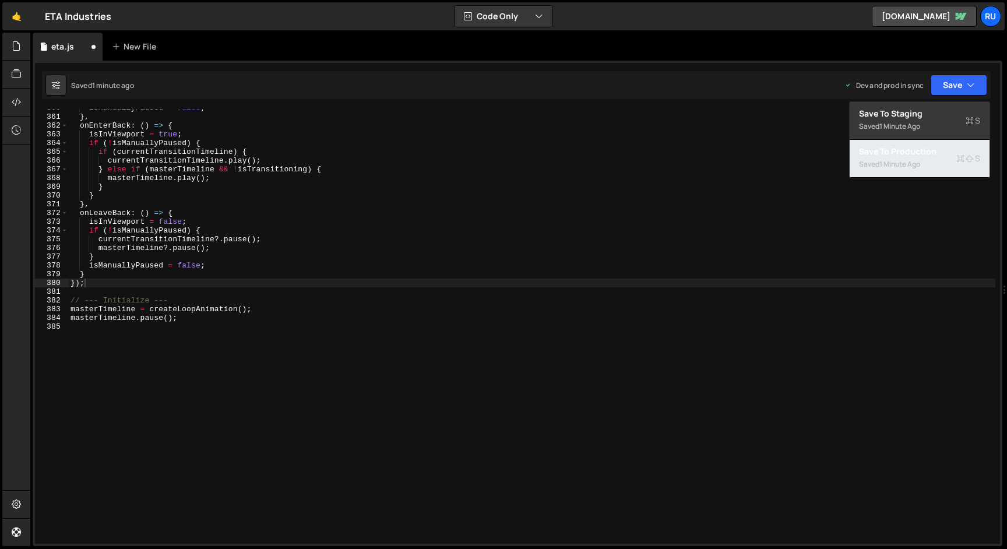
click at [938, 165] on div "Saved 1 minute ago" at bounding box center [919, 164] width 121 height 14
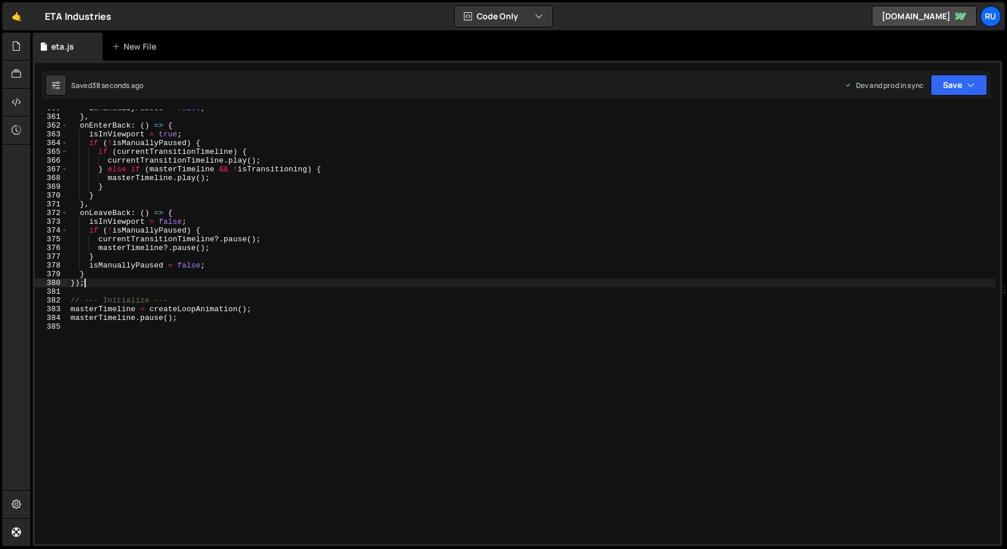
click at [230, 284] on div "isManuallyPaused = false ; } , onEnterBack : ( ) => { isInViewport = true ; if …" at bounding box center [531, 329] width 927 height 451
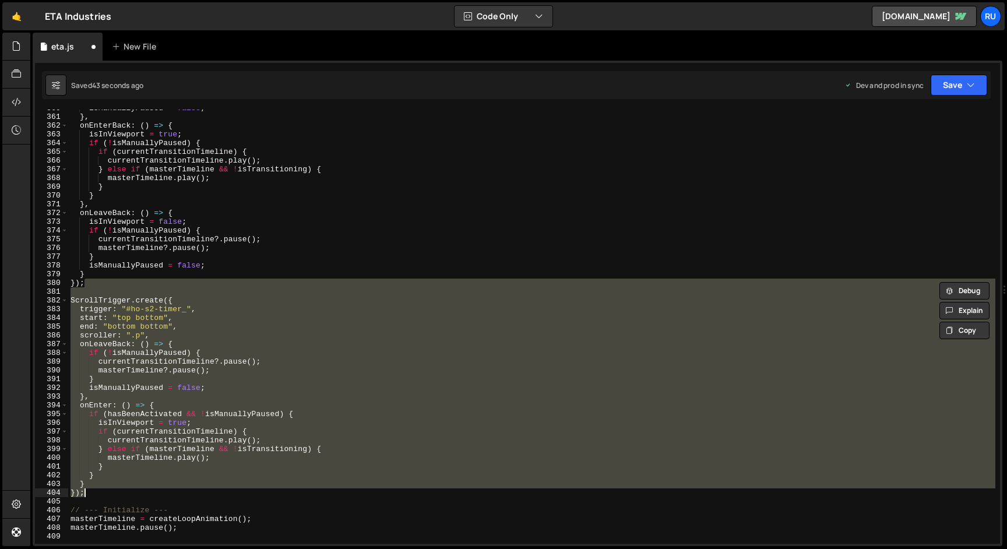
click at [206, 283] on div "isManuallyPaused = false ; } , onEnterBack : ( ) => { isInViewport = true ; if …" at bounding box center [531, 327] width 927 height 434
type textarea "});"
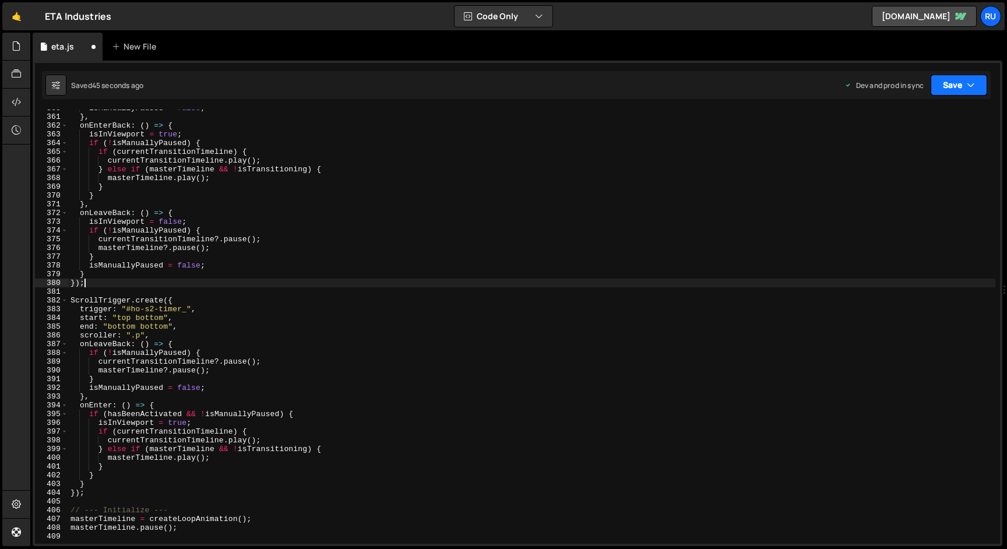
click at [961, 82] on button "Save" at bounding box center [958, 85] width 57 height 21
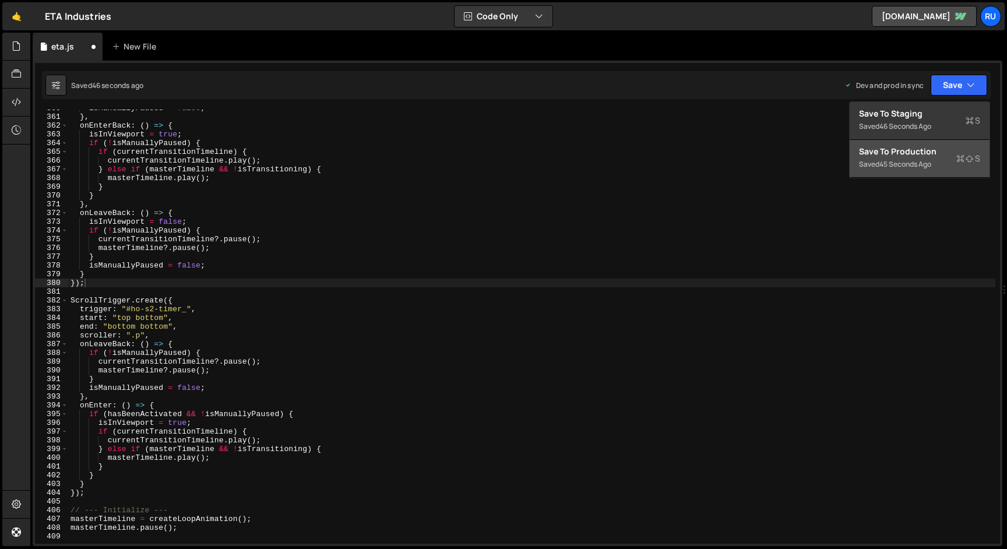
click at [941, 161] on div "Saved 45 seconds ago" at bounding box center [919, 164] width 121 height 14
